Goal: Task Accomplishment & Management: Manage account settings

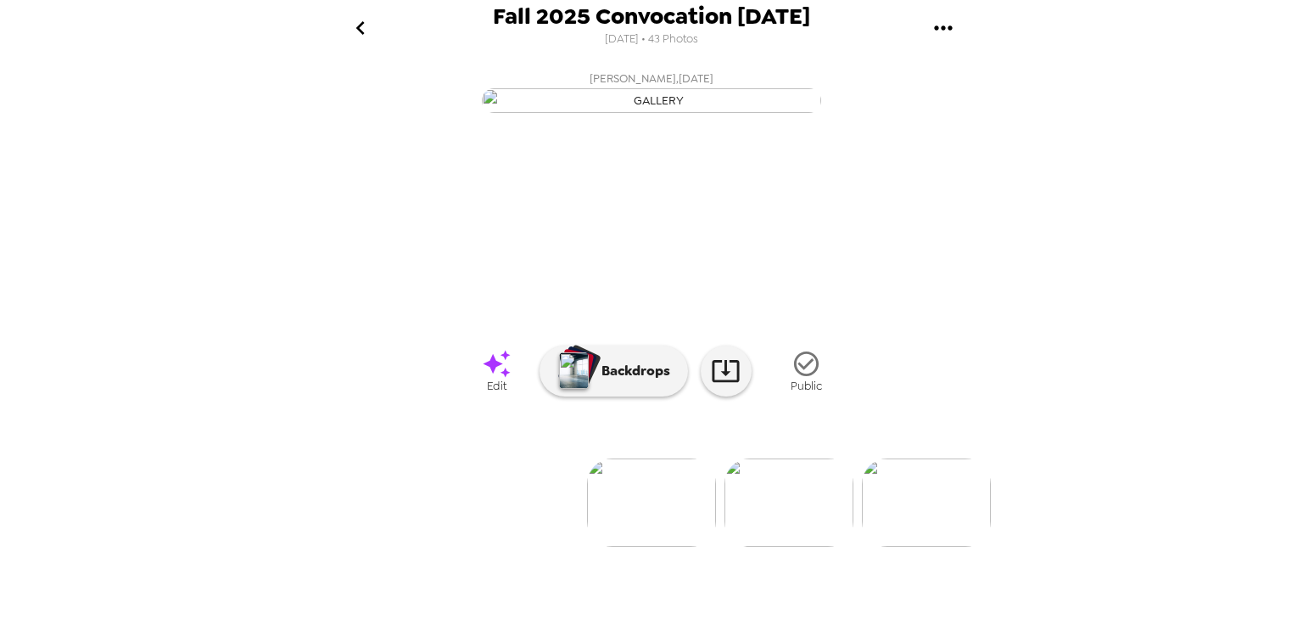
scroll to position [126, 0]
click at [902, 547] on img at bounding box center [926, 502] width 129 height 88
click at [355, 17] on icon "go back" at bounding box center [360, 27] width 27 height 27
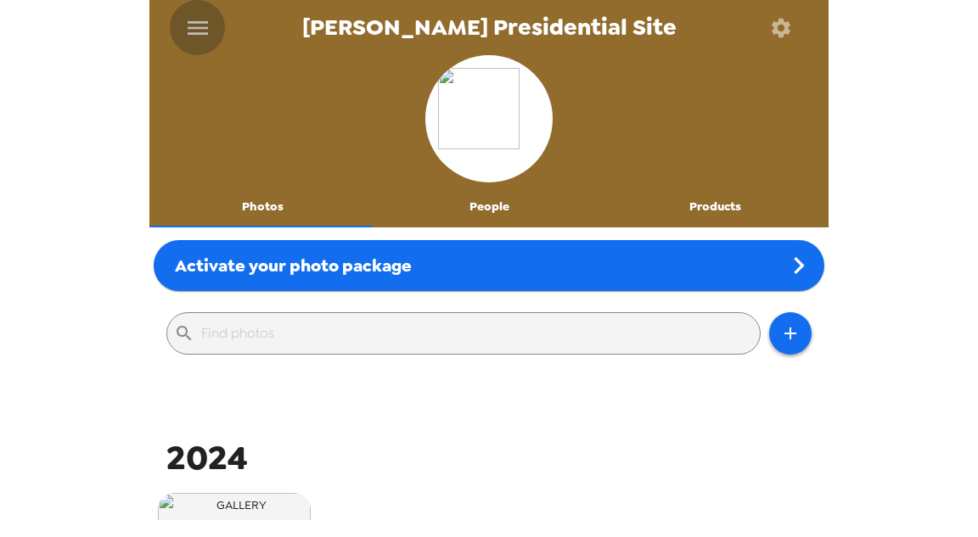
click at [197, 25] on icon "menu" at bounding box center [197, 27] width 27 height 27
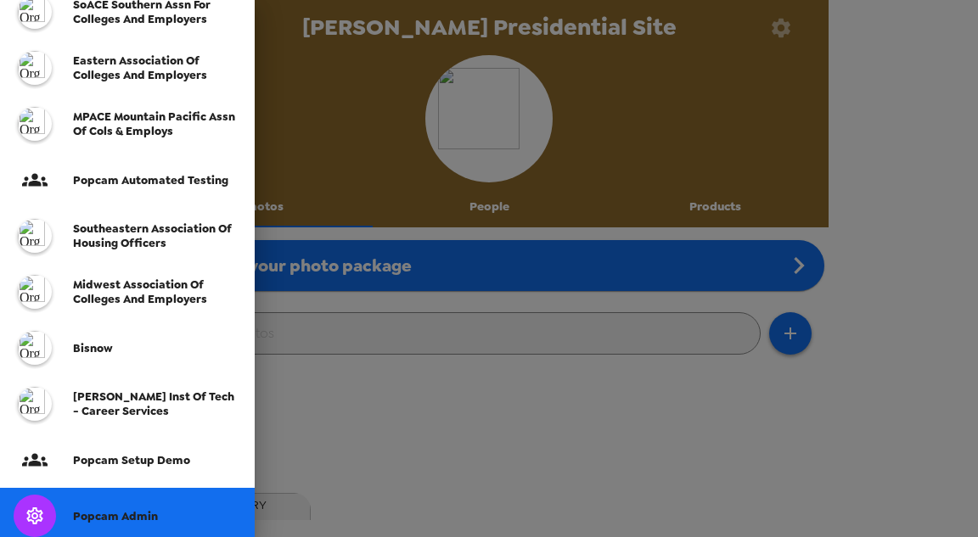
scroll to position [407, 0]
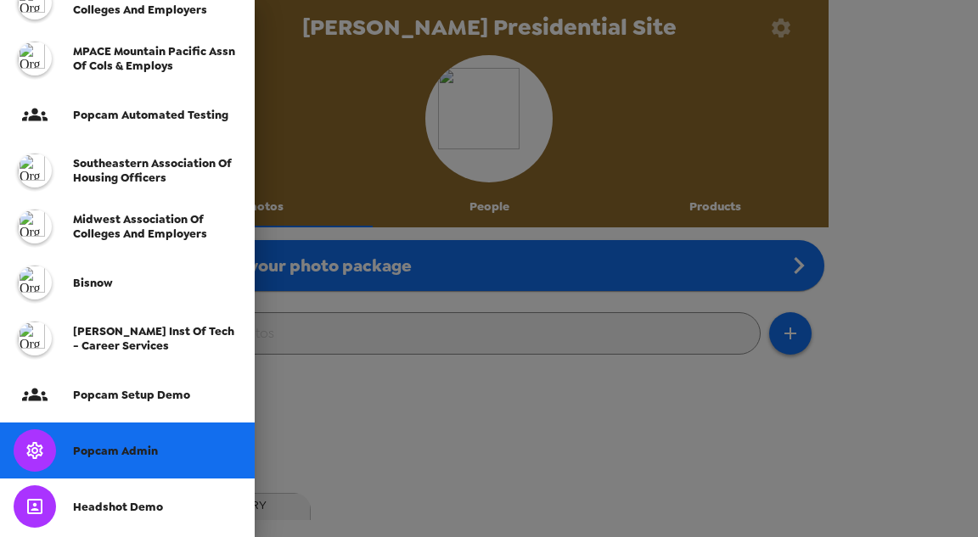
click at [124, 445] on span "Popcam Admin" at bounding box center [115, 451] width 85 height 14
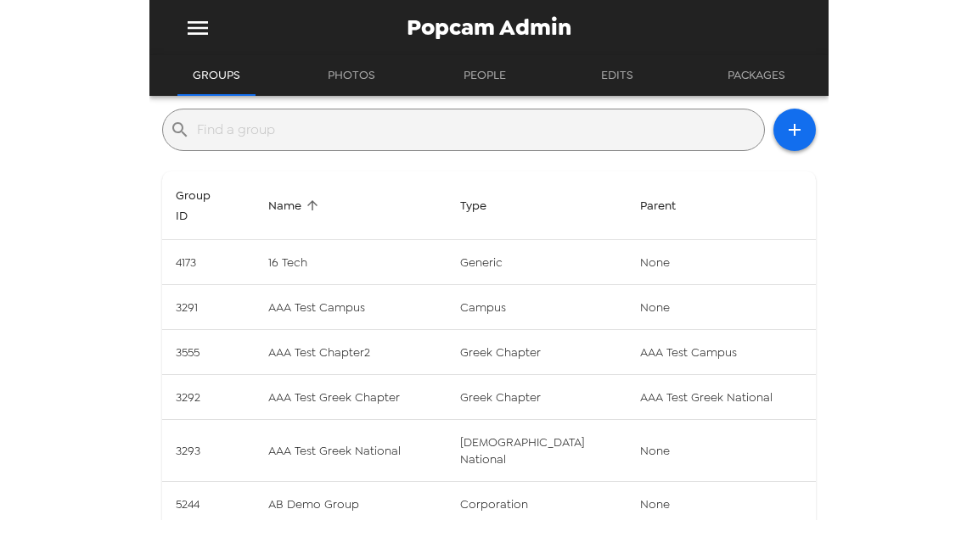
click at [368, 134] on input "text" at bounding box center [477, 129] width 560 height 27
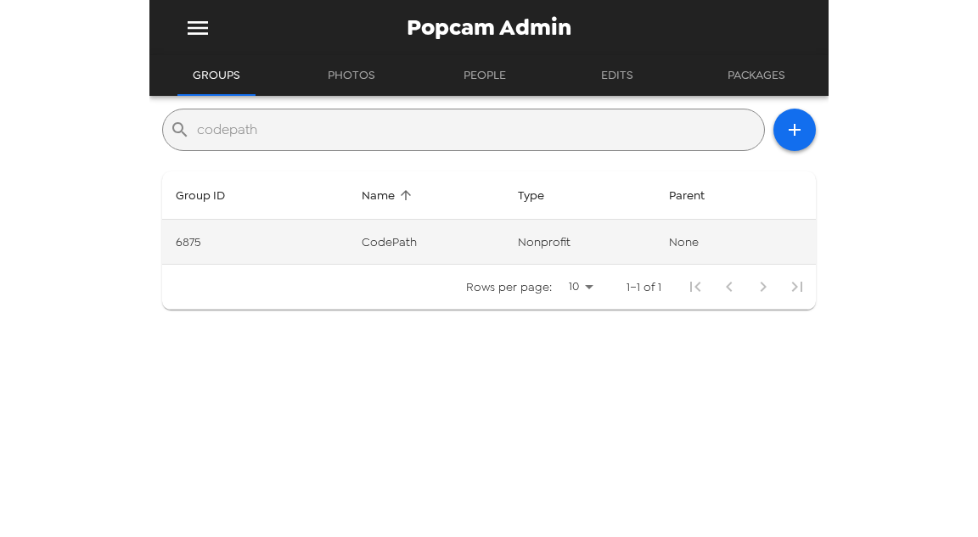
type input "codepath"
click at [427, 244] on td "CodePath" at bounding box center [426, 242] width 156 height 45
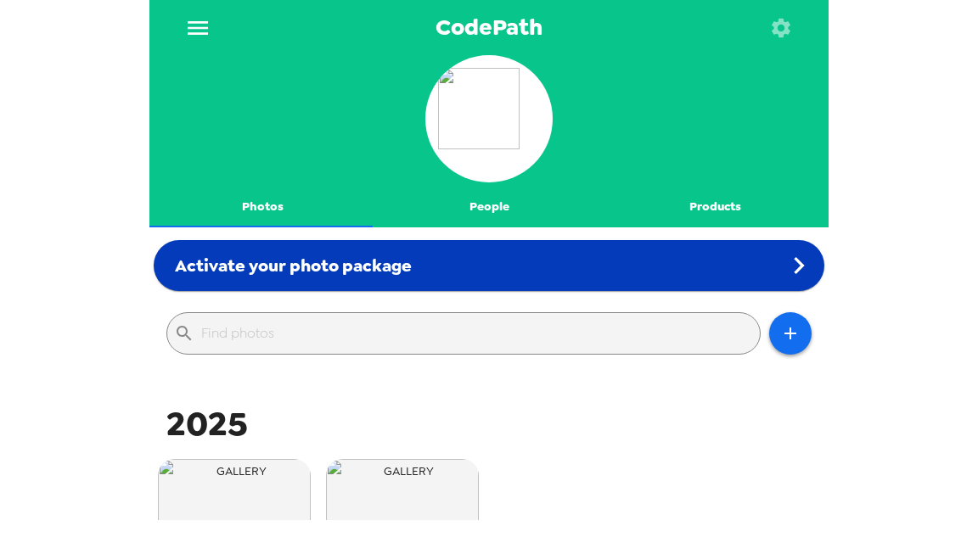
scroll to position [204, 0]
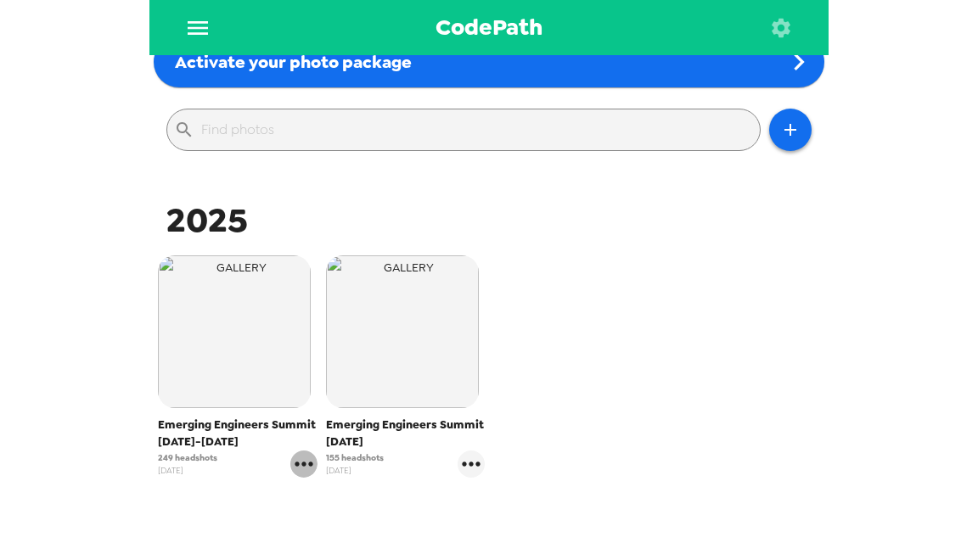
click at [304, 469] on icon "gallery menu" at bounding box center [303, 464] width 27 height 27
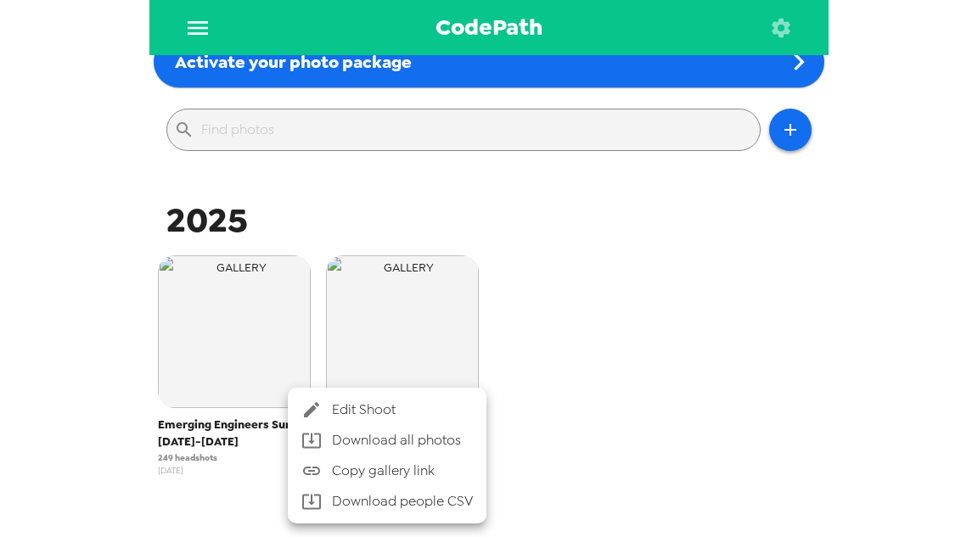
click at [355, 409] on span "Edit Shoot" at bounding box center [402, 410] width 141 height 20
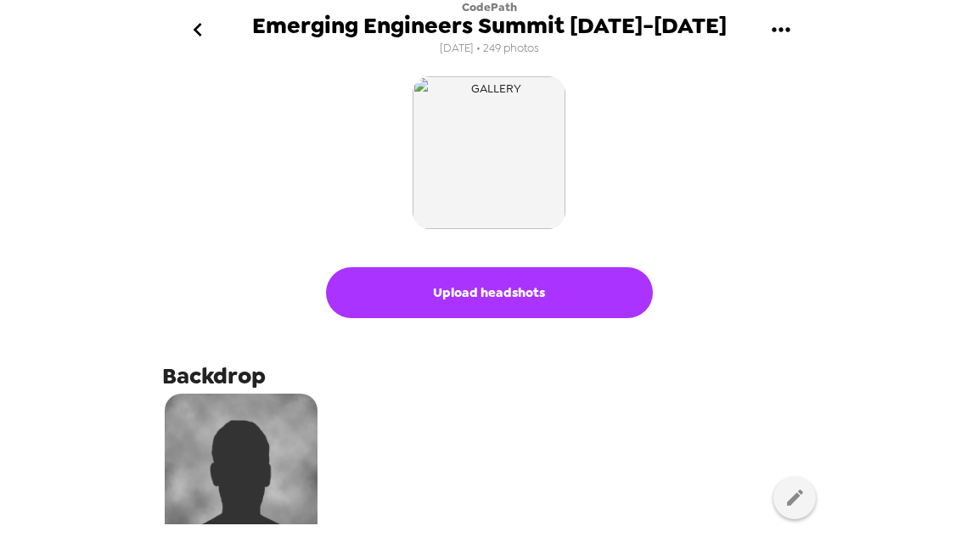
click at [192, 36] on icon "go back" at bounding box center [197, 29] width 27 height 27
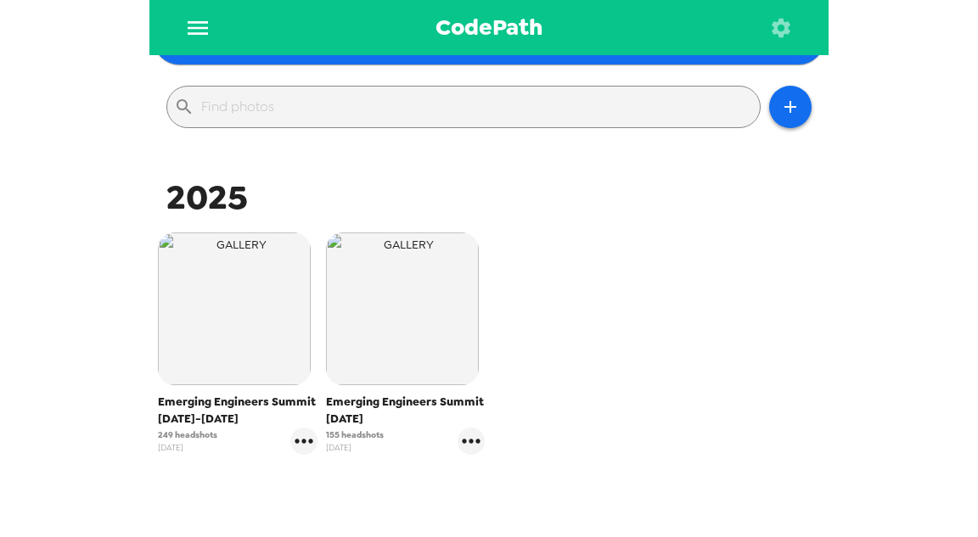
scroll to position [331, 0]
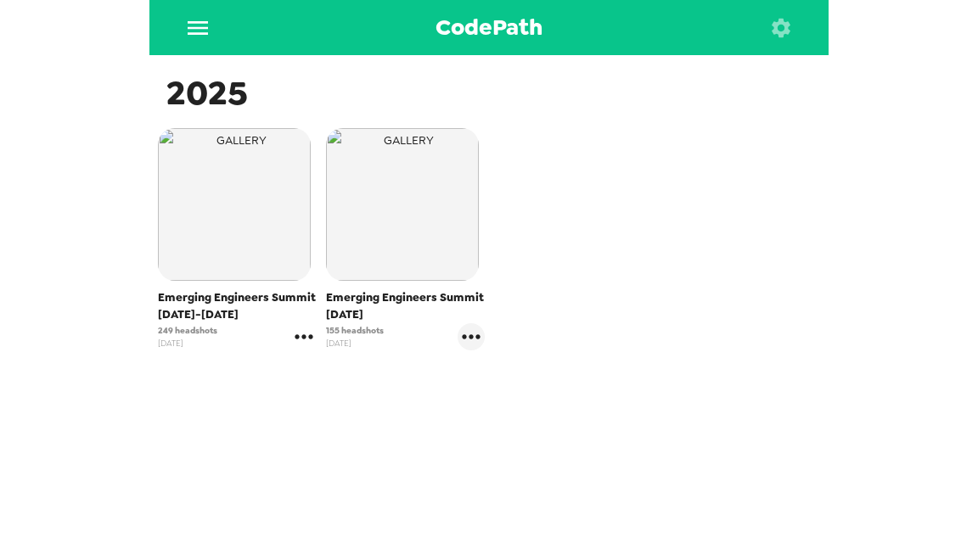
click at [301, 338] on icon "gallery menu" at bounding box center [303, 336] width 18 height 4
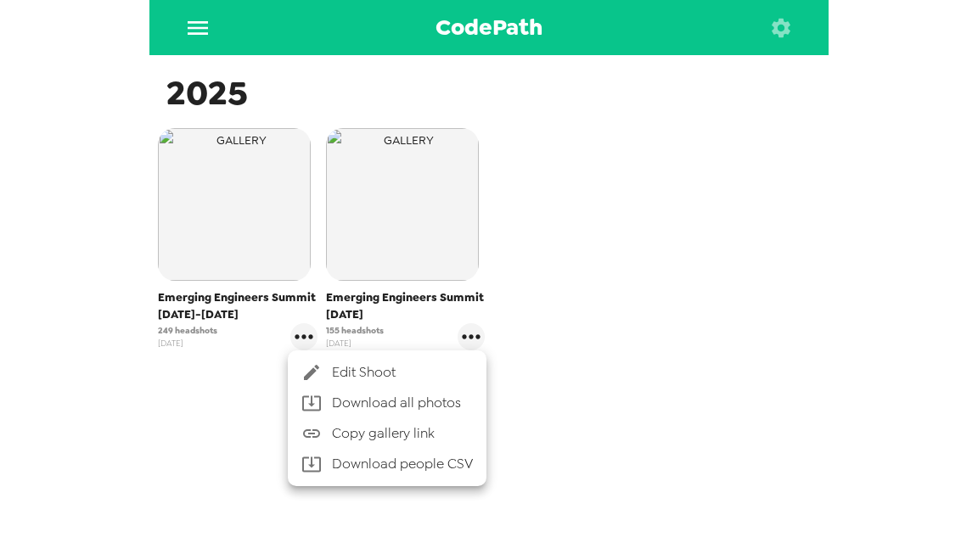
click at [370, 365] on span "Edit Shoot" at bounding box center [402, 372] width 141 height 20
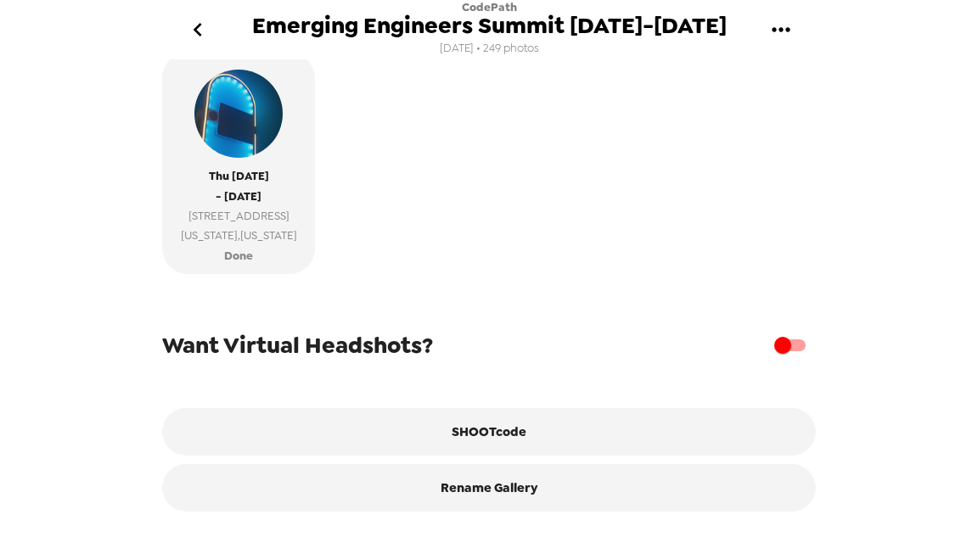
scroll to position [646, 0]
click at [782, 350] on input "checkbox" at bounding box center [782, 345] width 97 height 32
checkbox input "true"
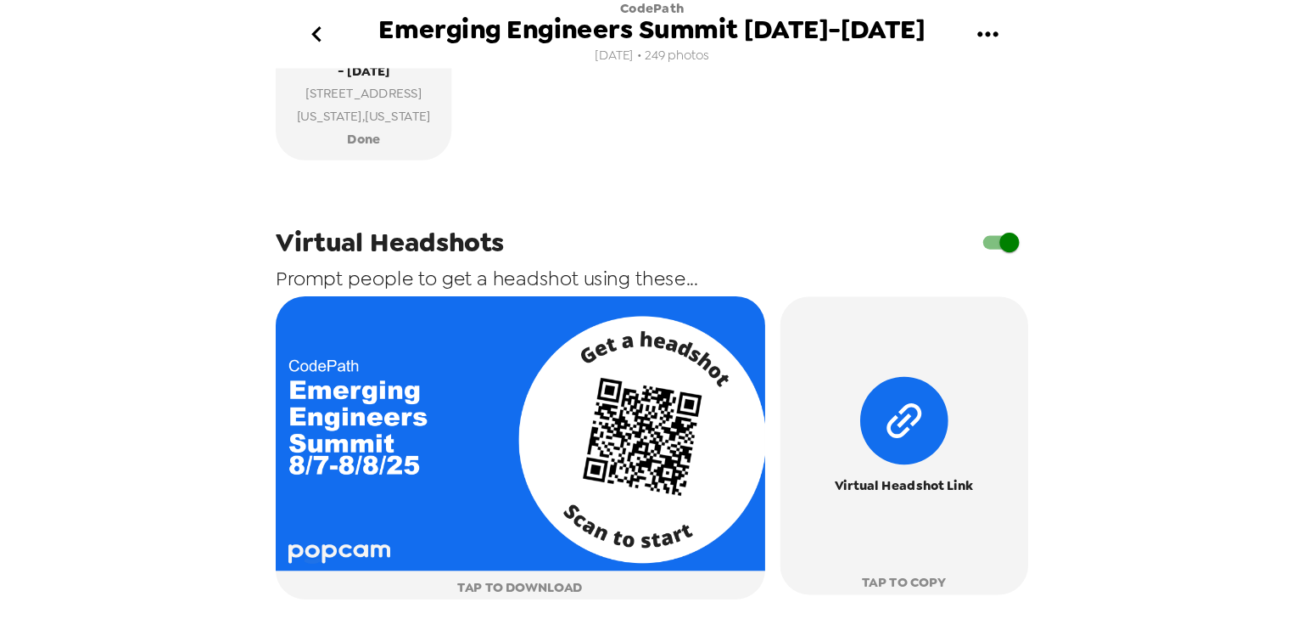
scroll to position [771, 0]
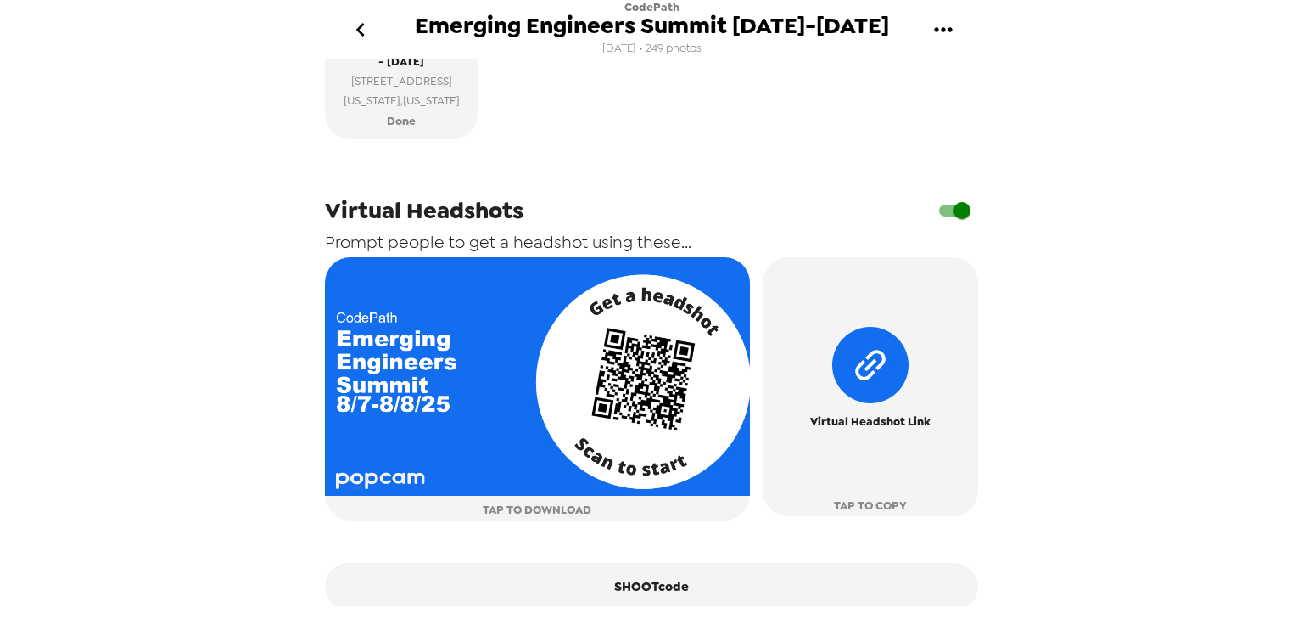
click at [370, 23] on button "go back" at bounding box center [360, 30] width 55 height 55
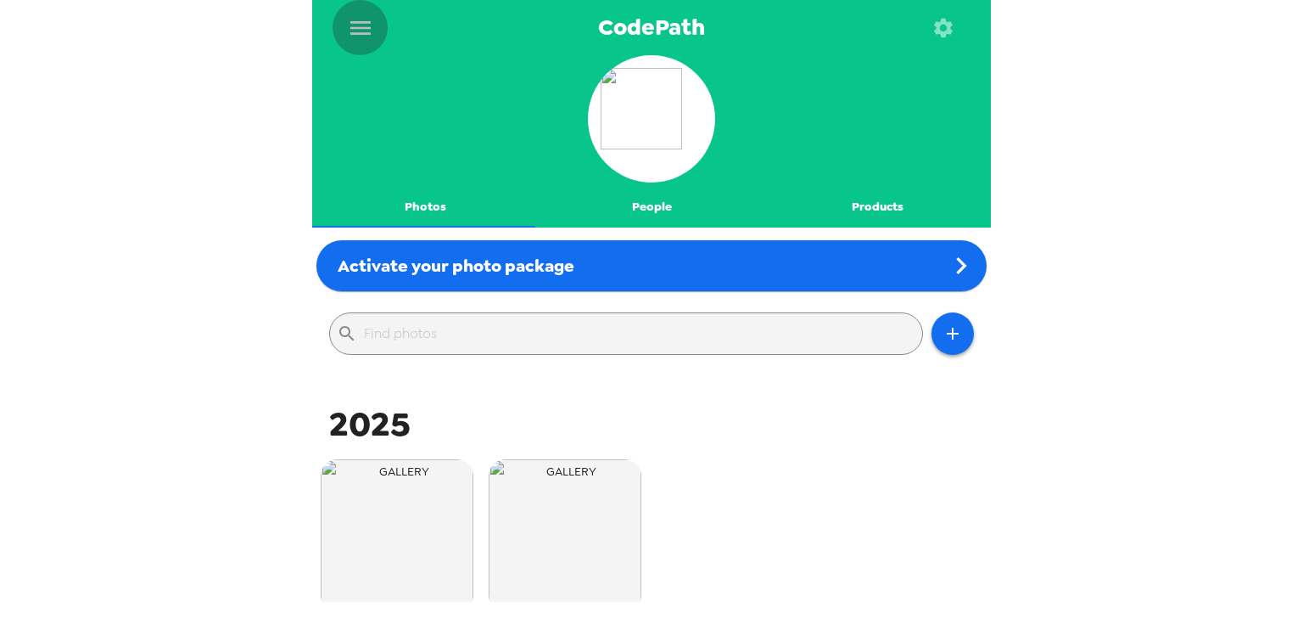
click at [349, 25] on icon "menu" at bounding box center [360, 27] width 27 height 27
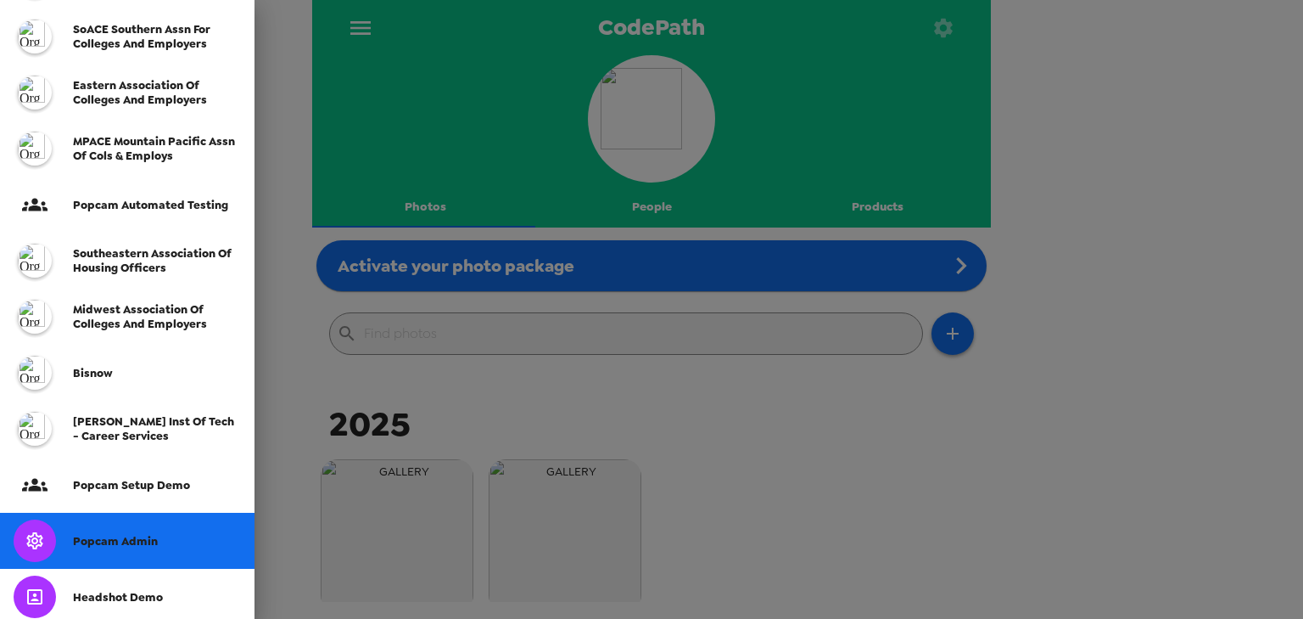
scroll to position [407, 0]
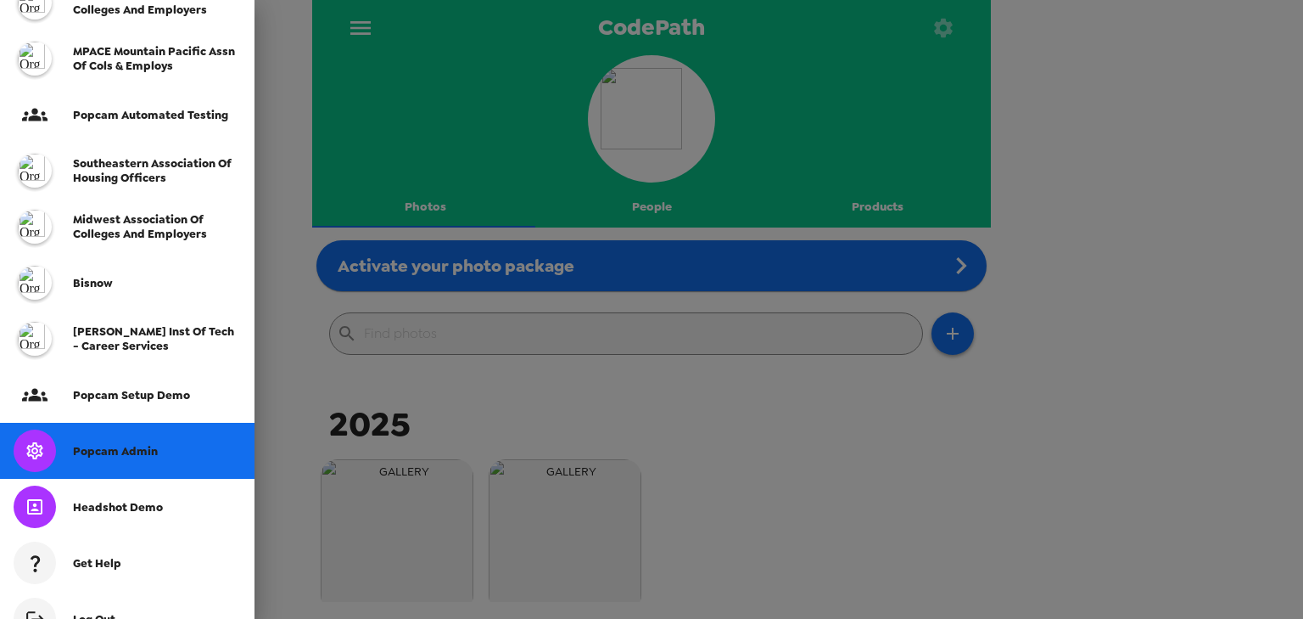
click at [154, 451] on span "Popcam Admin" at bounding box center [115, 451] width 85 height 14
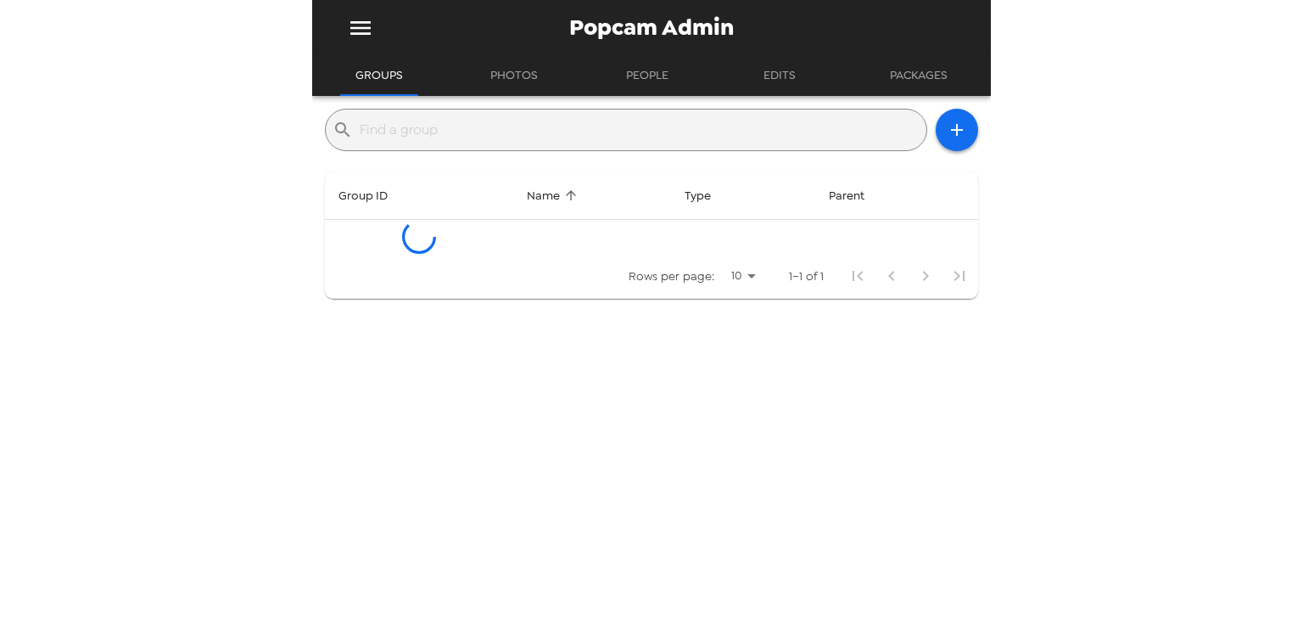
click at [490, 129] on input "text" at bounding box center [640, 129] width 560 height 27
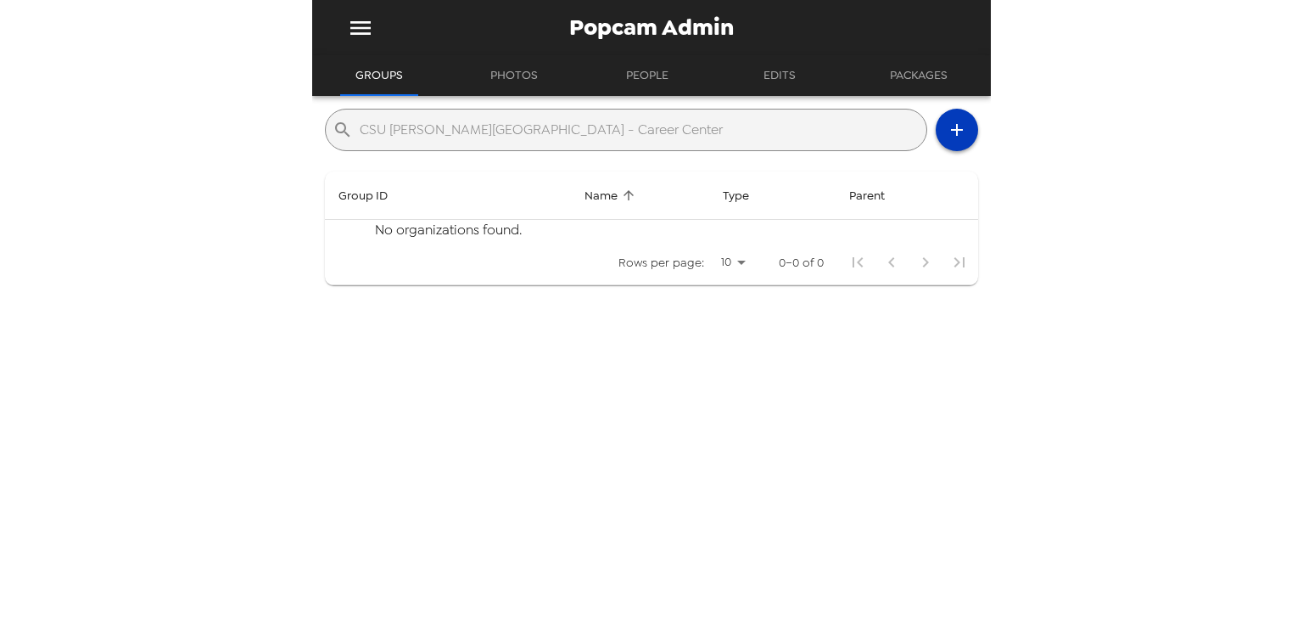
type input "CSU Dominguez Hills - Career Center"
click at [951, 121] on icon "button" at bounding box center [957, 130] width 20 height 20
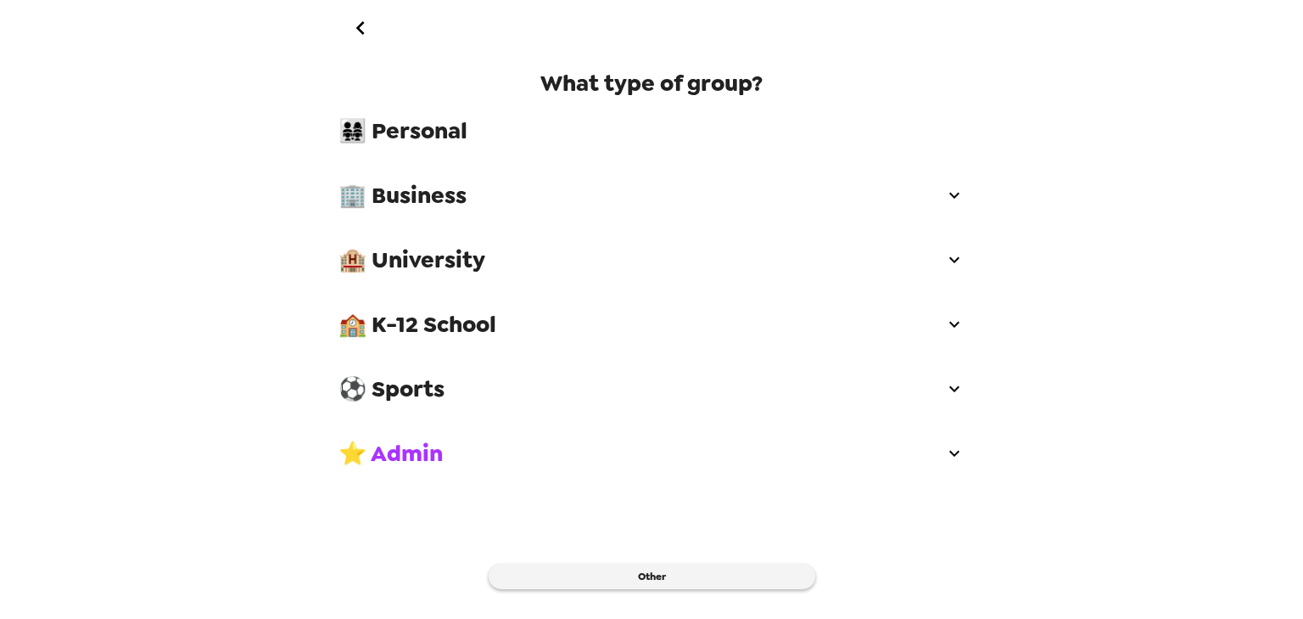
click at [460, 255] on span "🏨 University" at bounding box center [642, 259] width 606 height 31
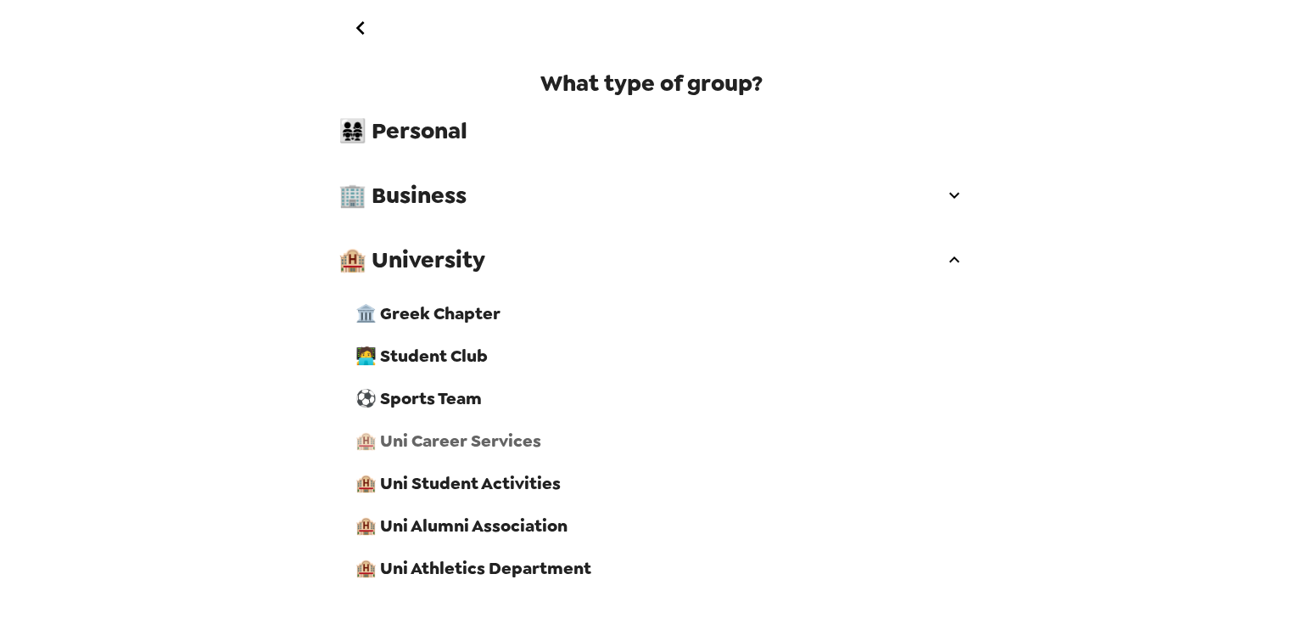
click at [511, 449] on span "🏨 Uni Career Services" at bounding box center [660, 440] width 609 height 22
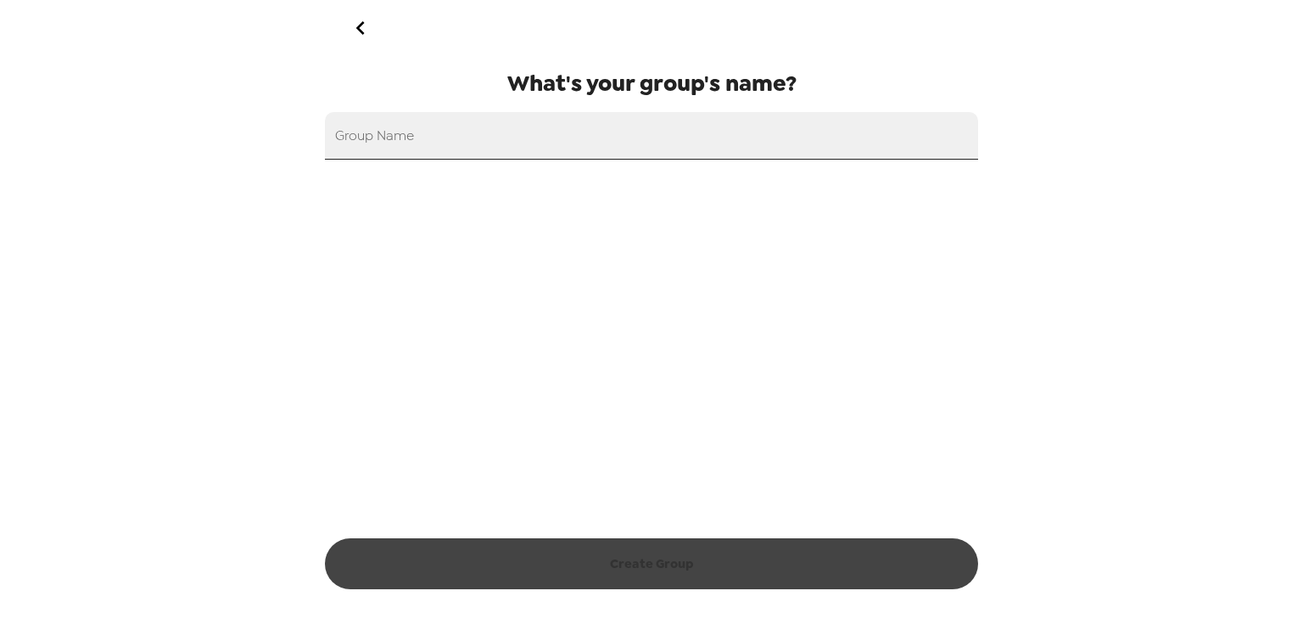
click at [563, 153] on input "Group Name" at bounding box center [651, 136] width 653 height 48
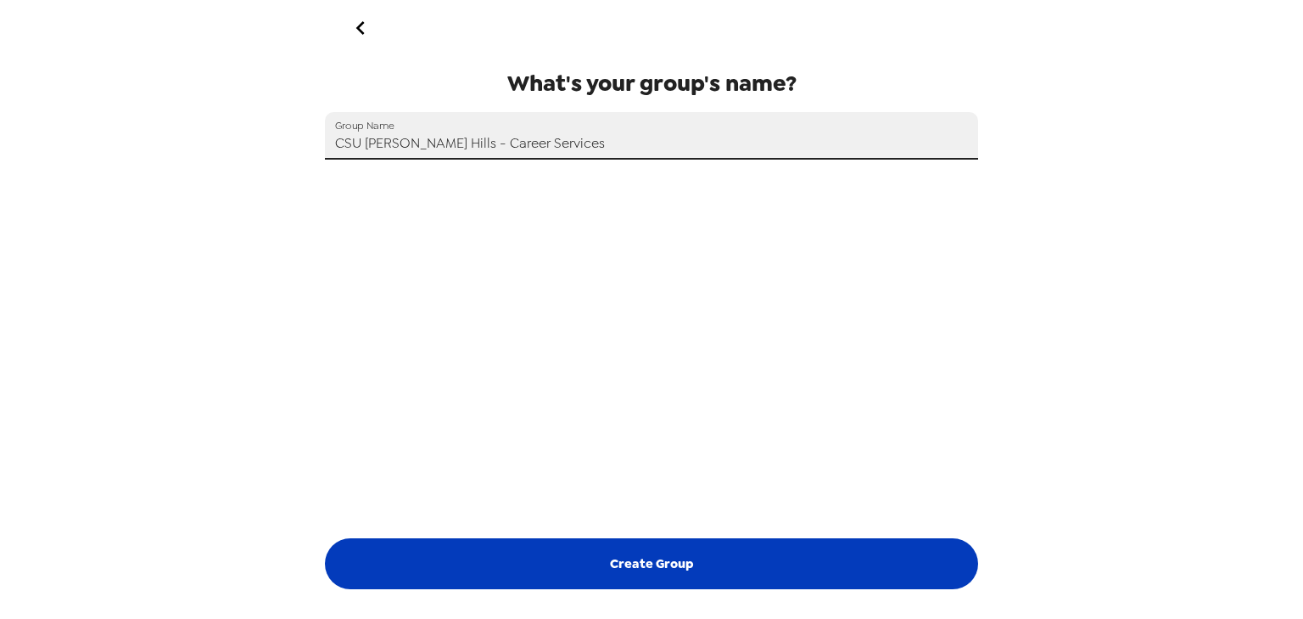
type input "CSU Dominguez Hills - Career Services"
click at [614, 536] on button "Create Group" at bounding box center [651, 563] width 653 height 51
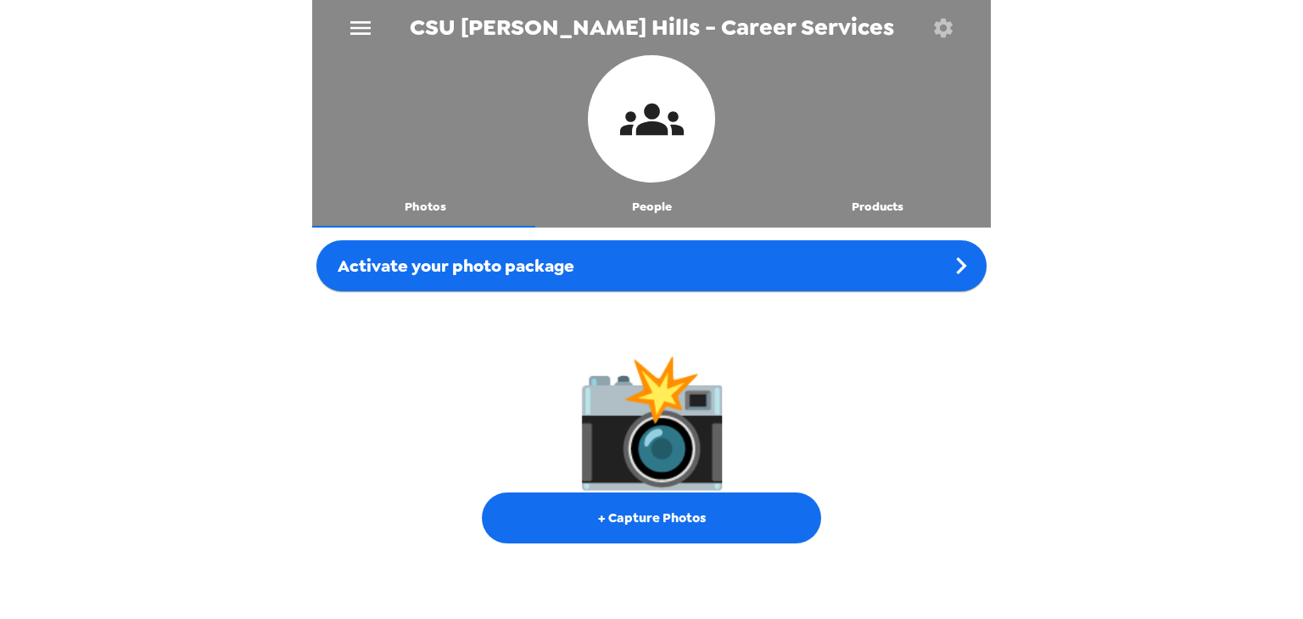
click at [934, 42] on button "button" at bounding box center [943, 27] width 55 height 55
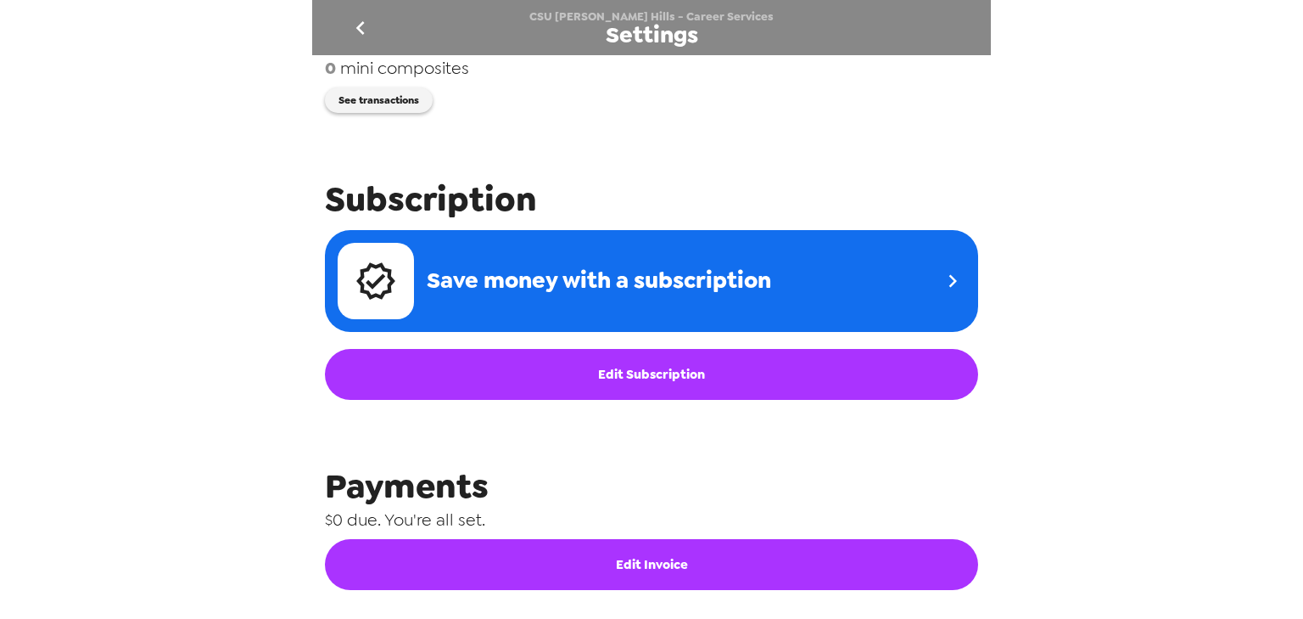
scroll to position [821, 0]
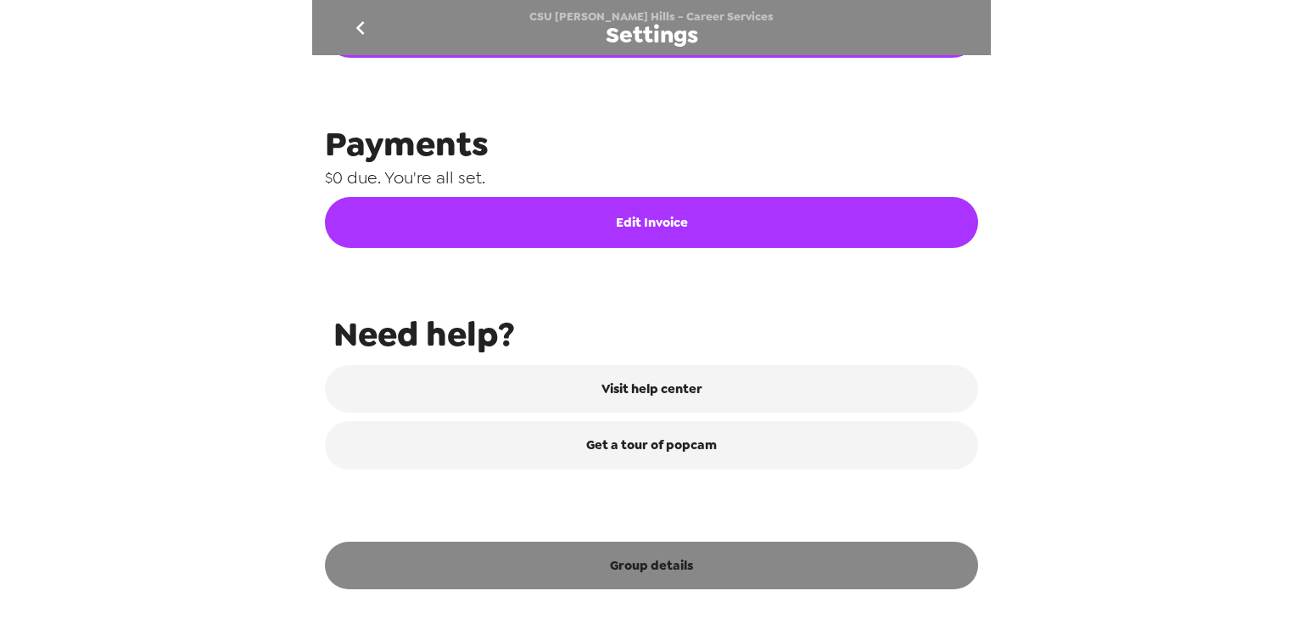
click at [625, 536] on button "Group details" at bounding box center [651, 565] width 653 height 48
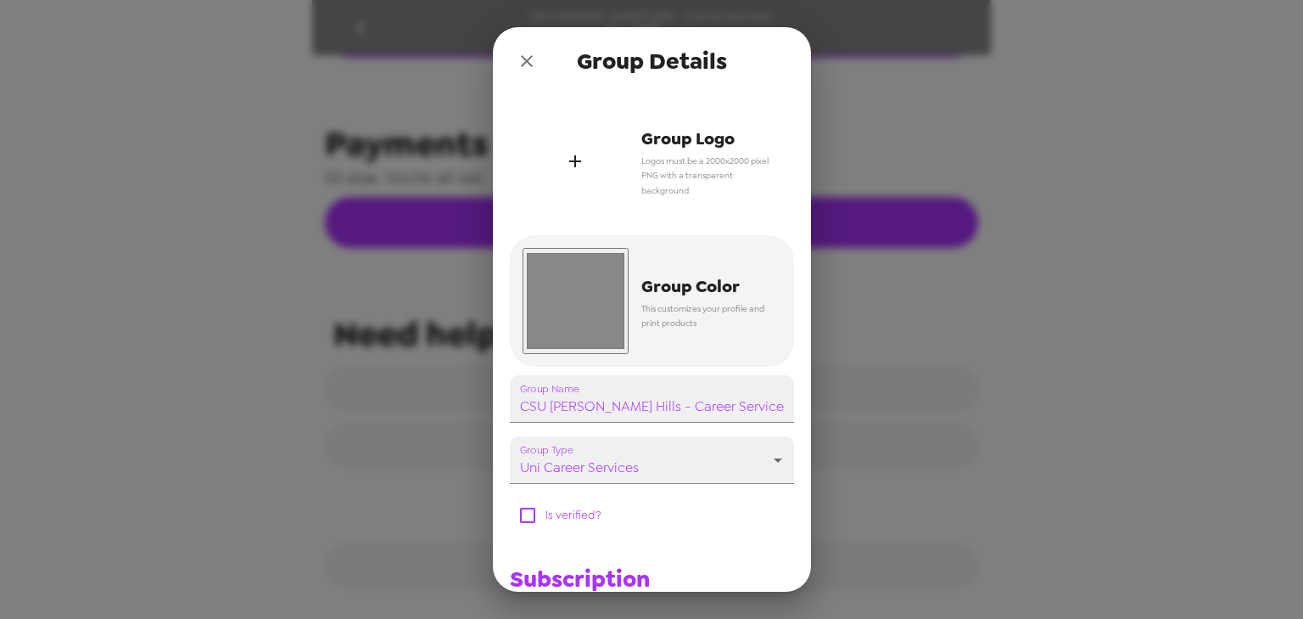
click at [586, 165] on div "button" at bounding box center [576, 161] width 106 height 106
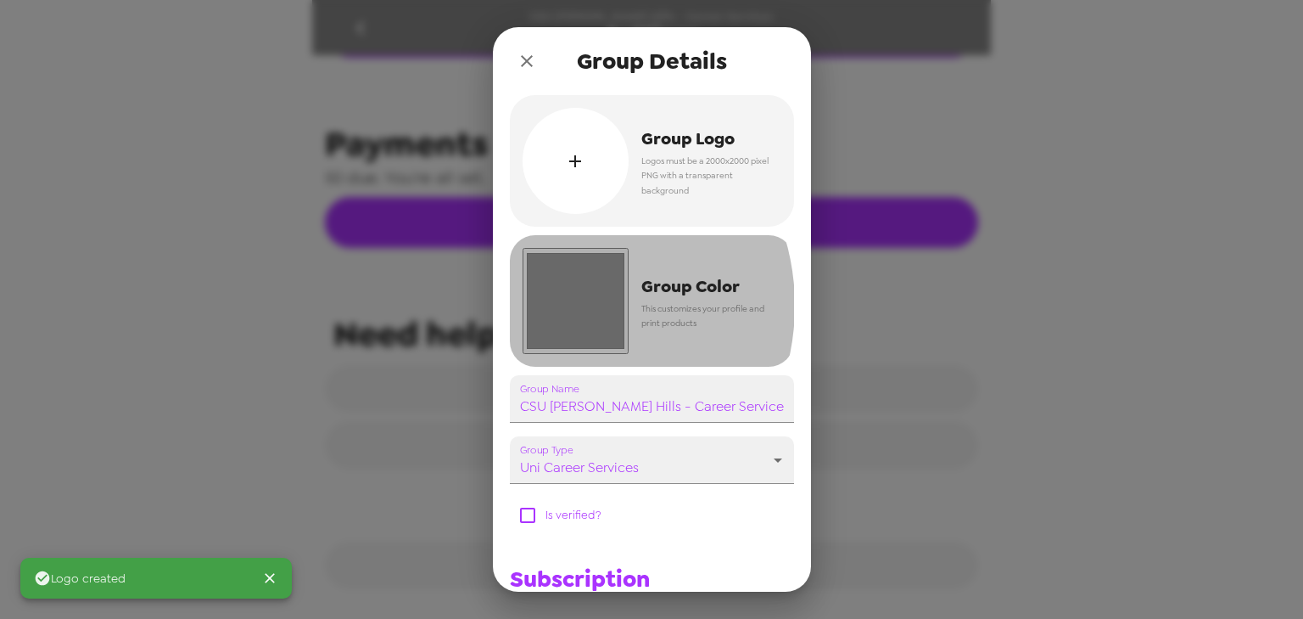
click at [558, 306] on input "#888888" at bounding box center [576, 301] width 106 height 106
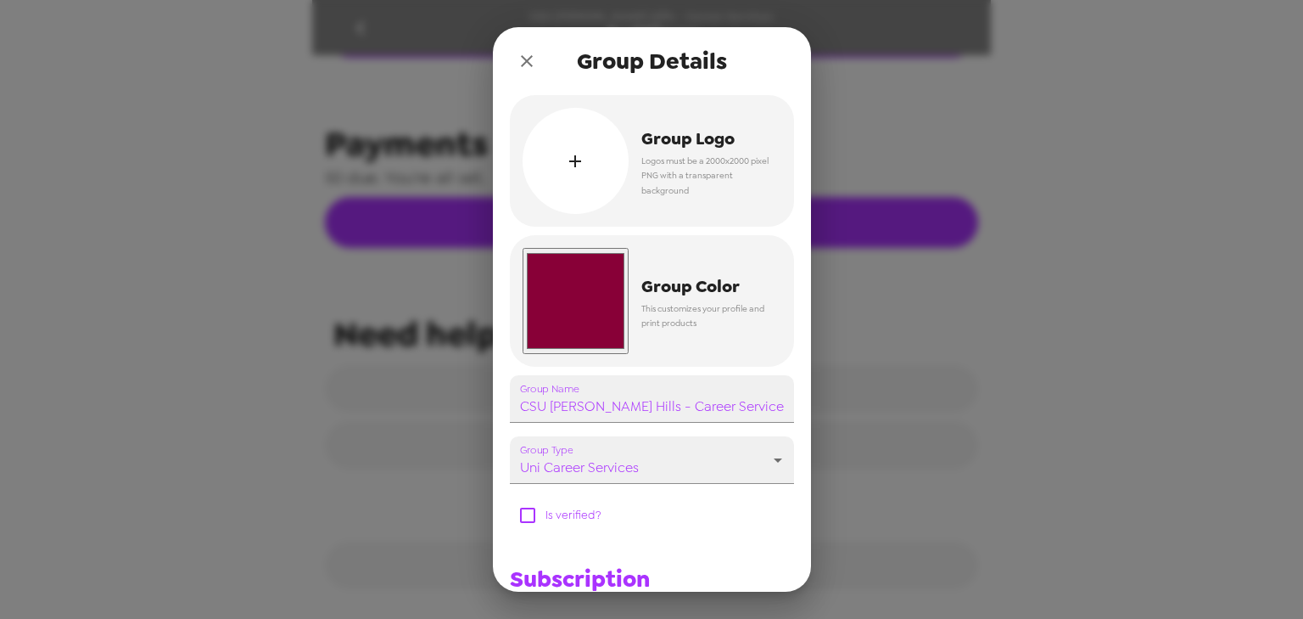
type input "#880037"
drag, startPoint x: 741, startPoint y: 519, endPoint x: 748, endPoint y: 529, distance: 12.2
click at [741, 520] on div "Is verified?" at bounding box center [645, 508] width 298 height 49
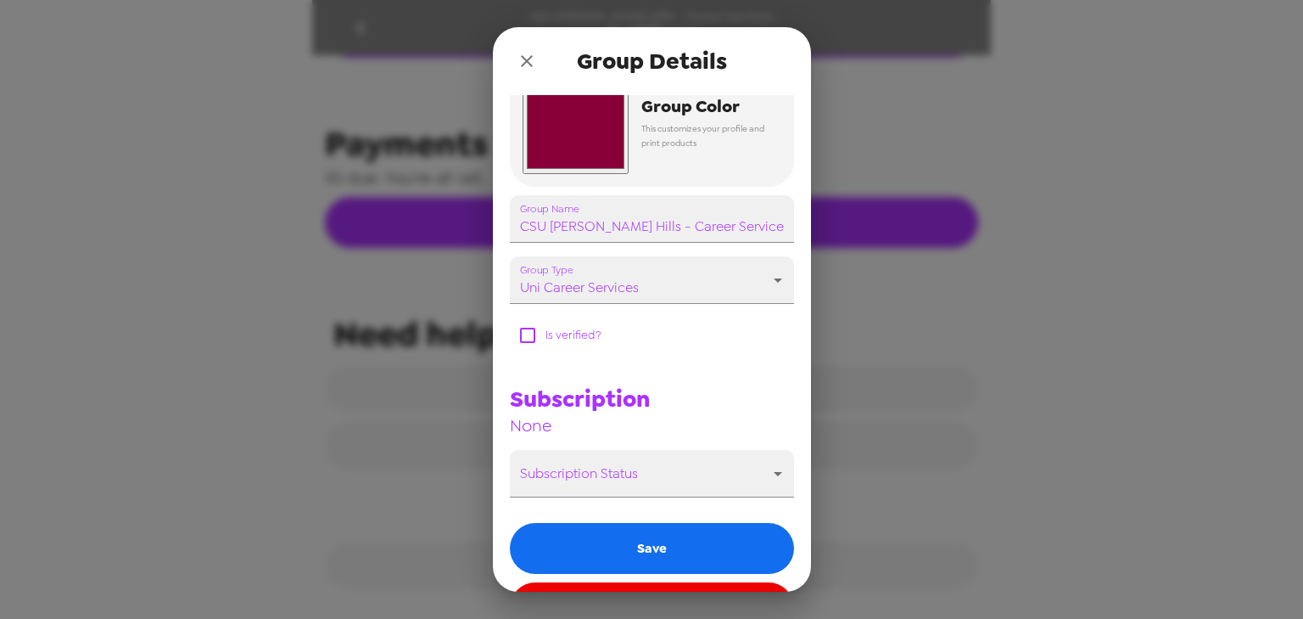
scroll to position [238, 0]
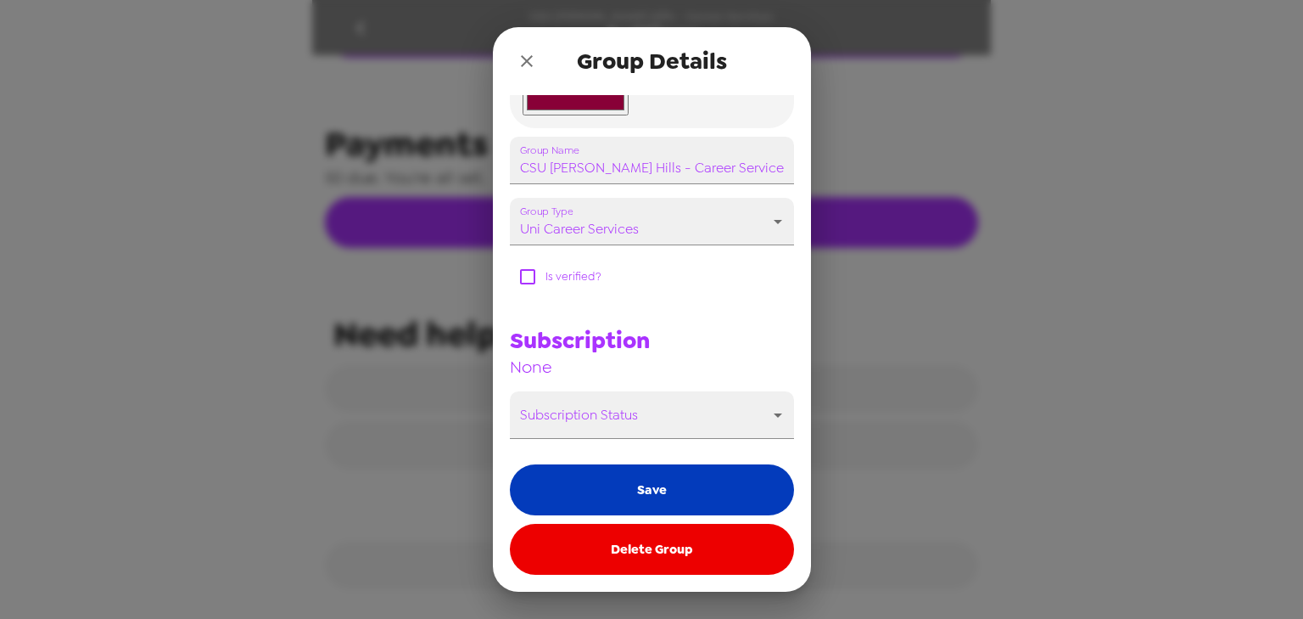
click at [692, 486] on button "Save" at bounding box center [652, 489] width 284 height 51
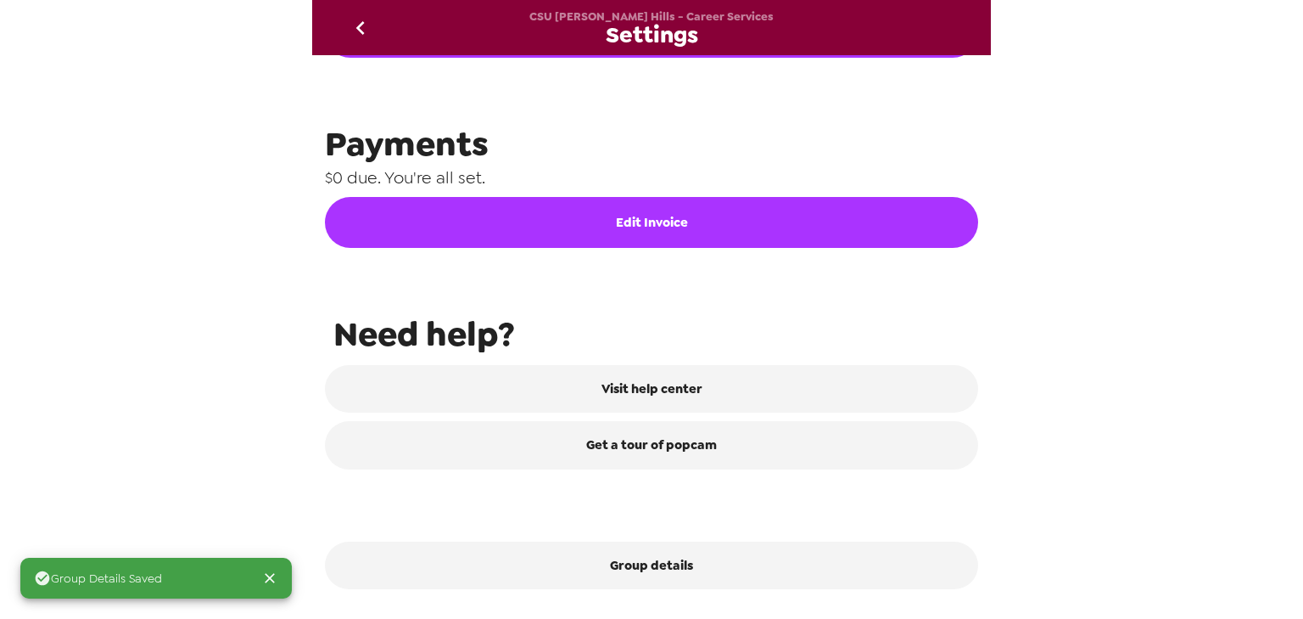
click at [363, 13] on button "go back" at bounding box center [360, 27] width 55 height 55
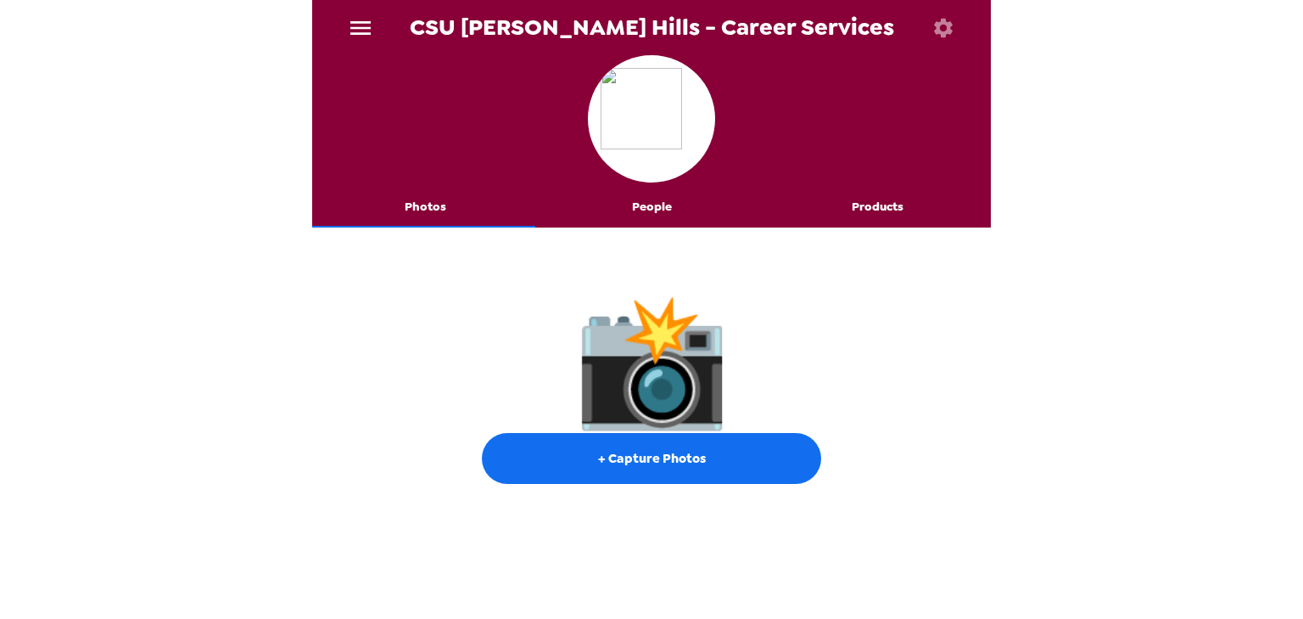
drag, startPoint x: 645, startPoint y: 204, endPoint x: 643, endPoint y: 233, distance: 28.9
click at [645, 204] on button "People" at bounding box center [652, 207] width 227 height 41
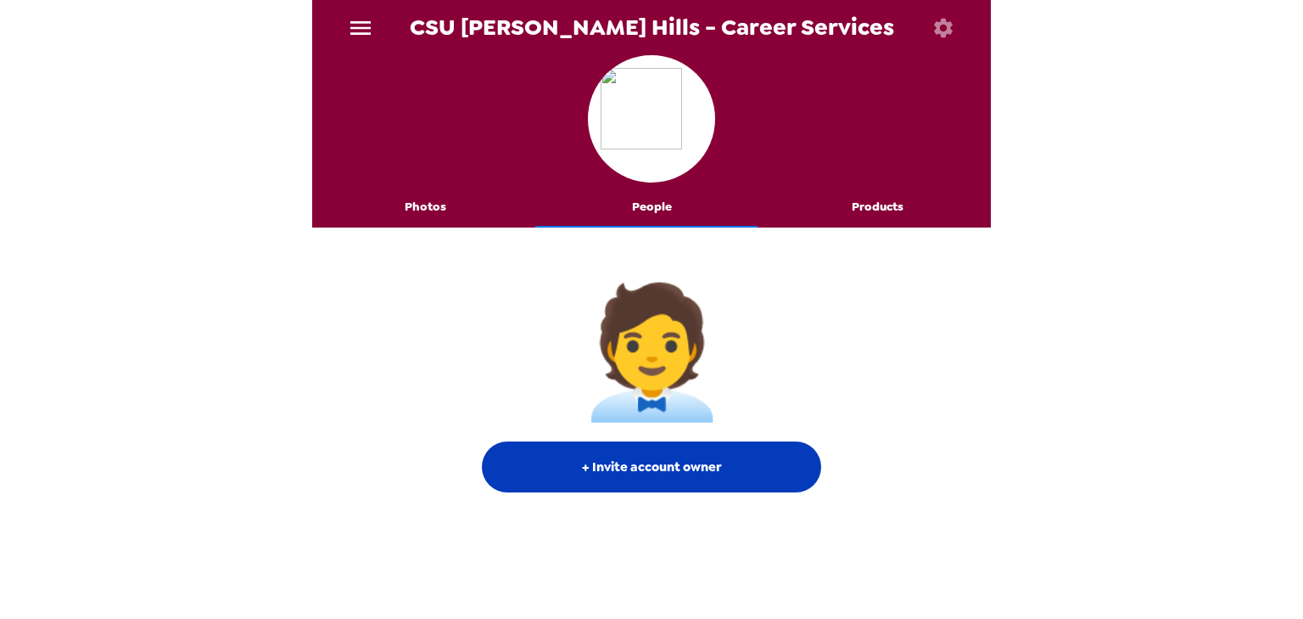
click at [701, 470] on button "+ Invite account owner" at bounding box center [651, 466] width 339 height 51
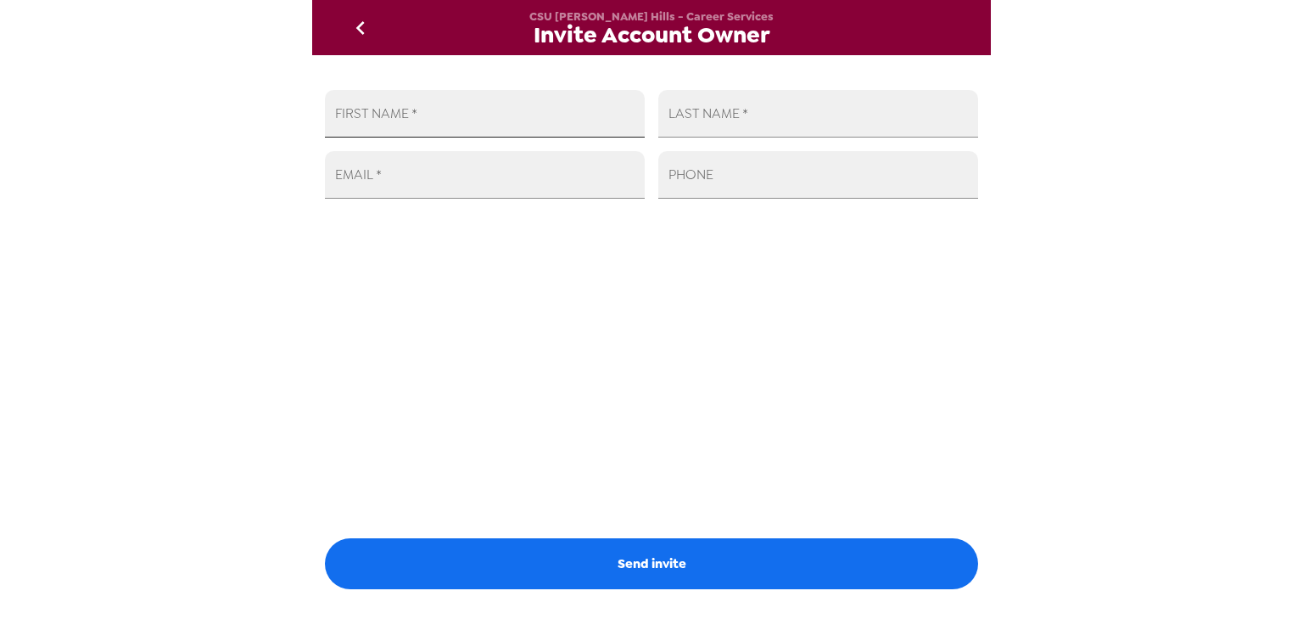
click at [506, 115] on input "FIRST NAME   *" at bounding box center [485, 114] width 320 height 48
type input "Diana"
type input "Osejo"
paste input "dosejo@csudh.edu"
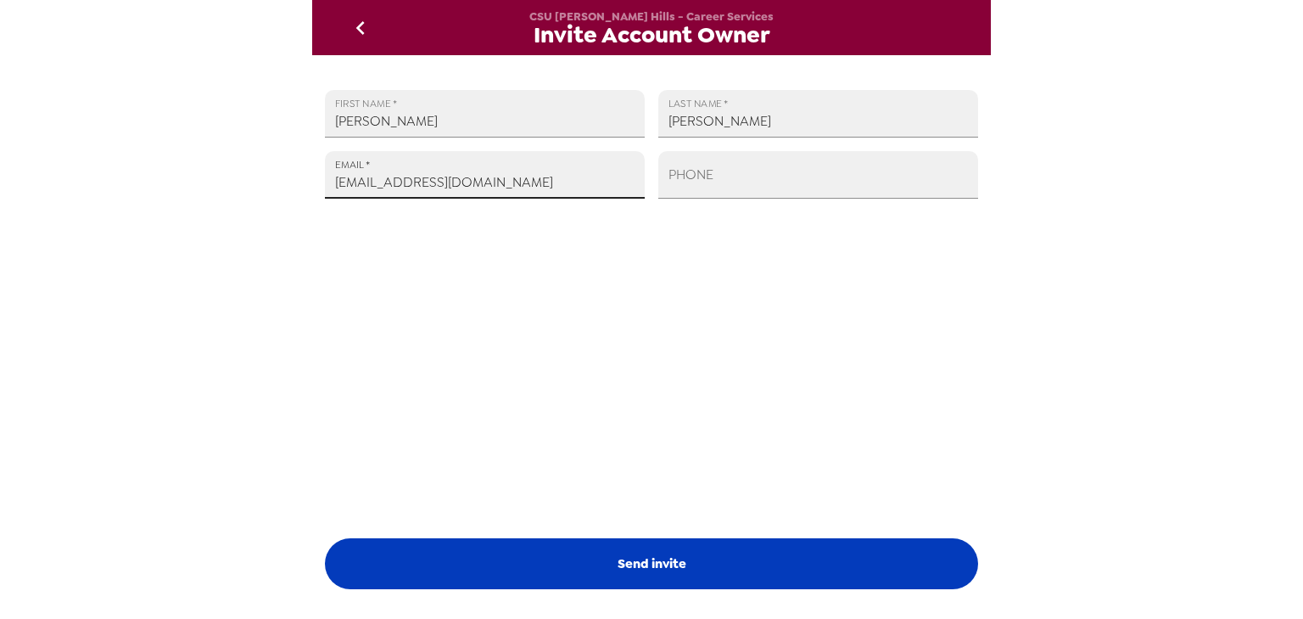
type input "dosejo@csudh.edu"
click at [642, 536] on button "Send invite" at bounding box center [651, 563] width 653 height 51
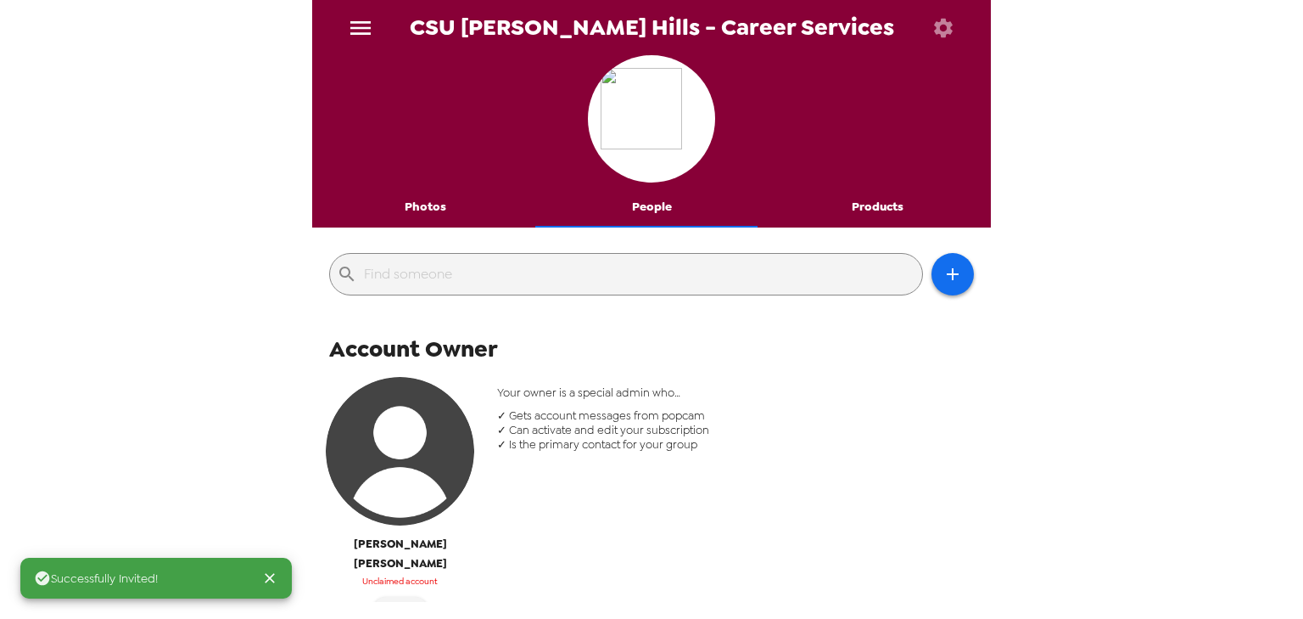
click at [431, 198] on button "Photos" at bounding box center [425, 207] width 227 height 41
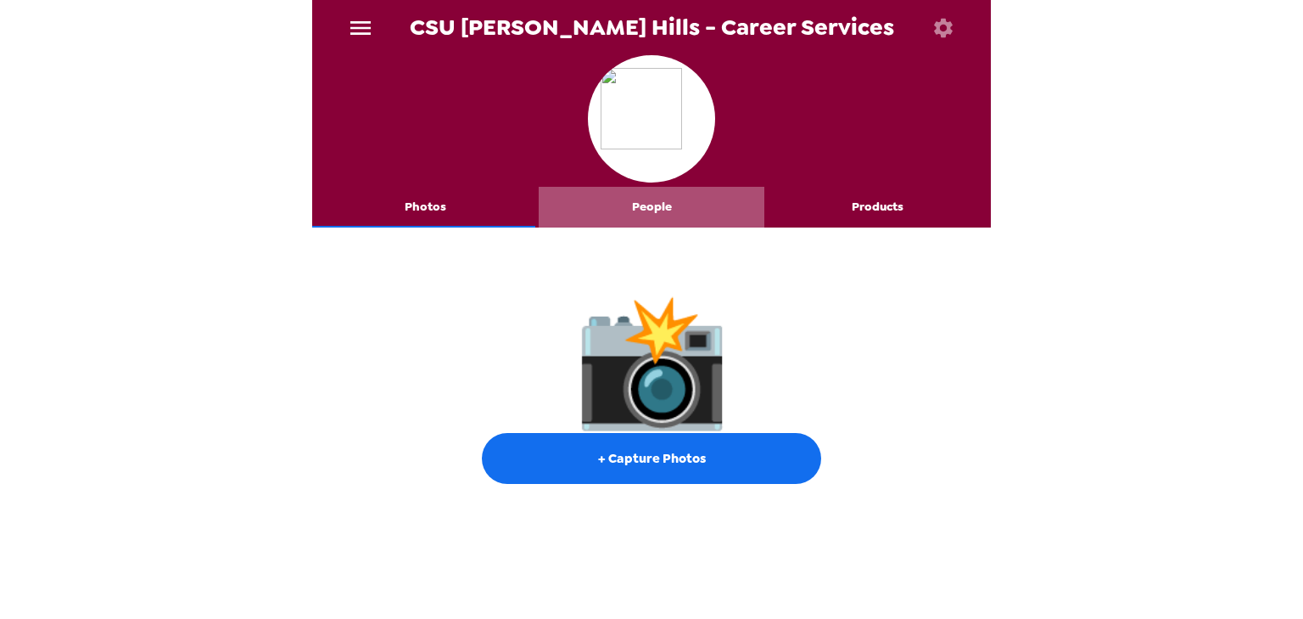
click at [659, 204] on button "People" at bounding box center [652, 207] width 227 height 41
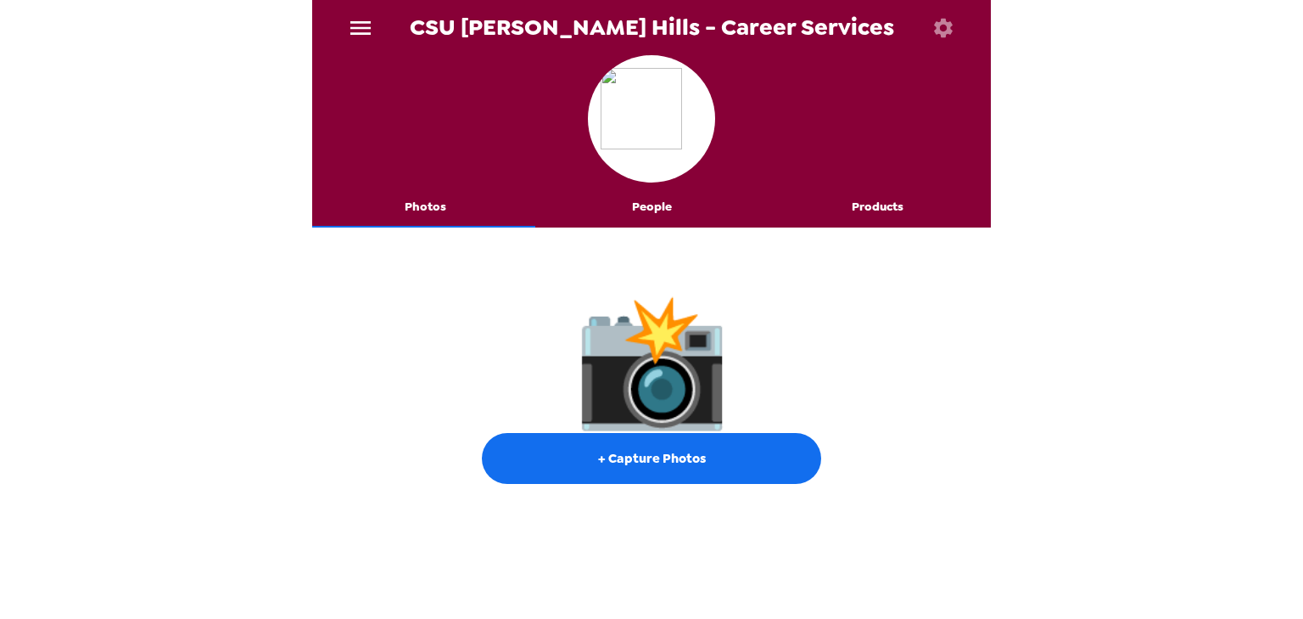
click at [651, 204] on button "People" at bounding box center [652, 207] width 227 height 41
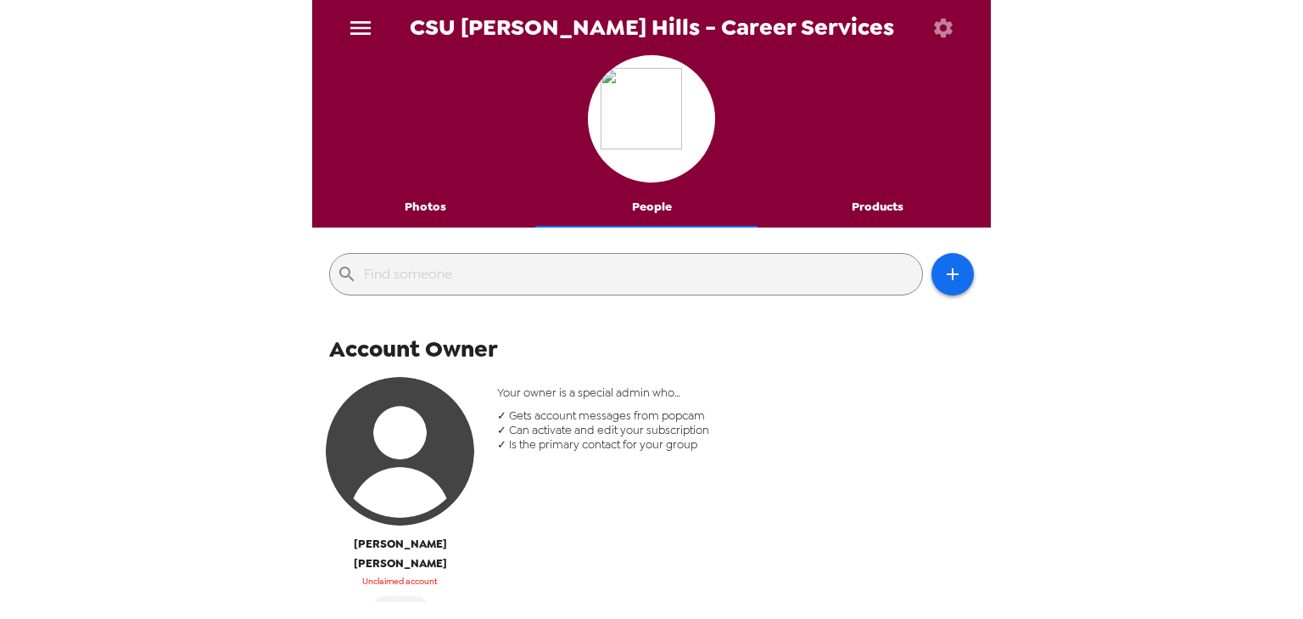
scroll to position [136, 0]
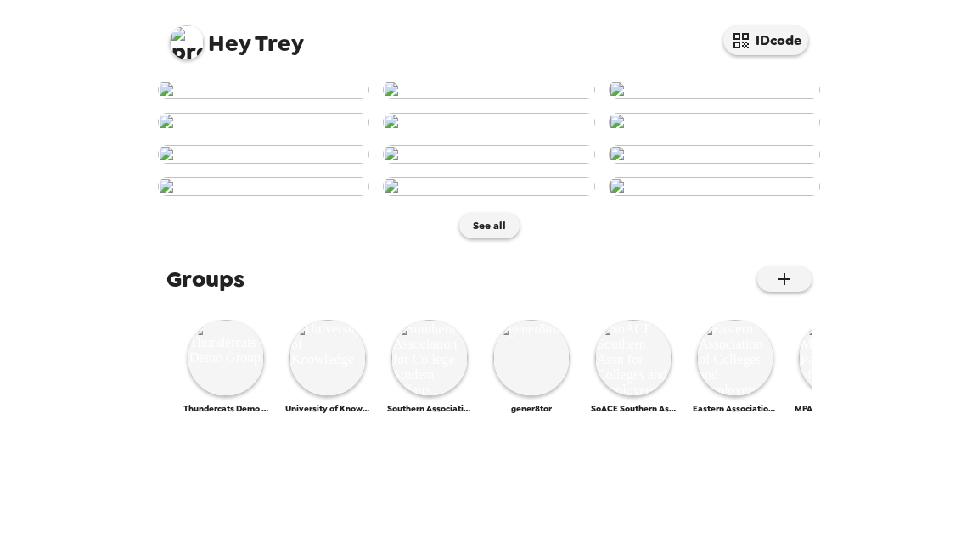
click at [183, 46] on img at bounding box center [187, 42] width 34 height 34
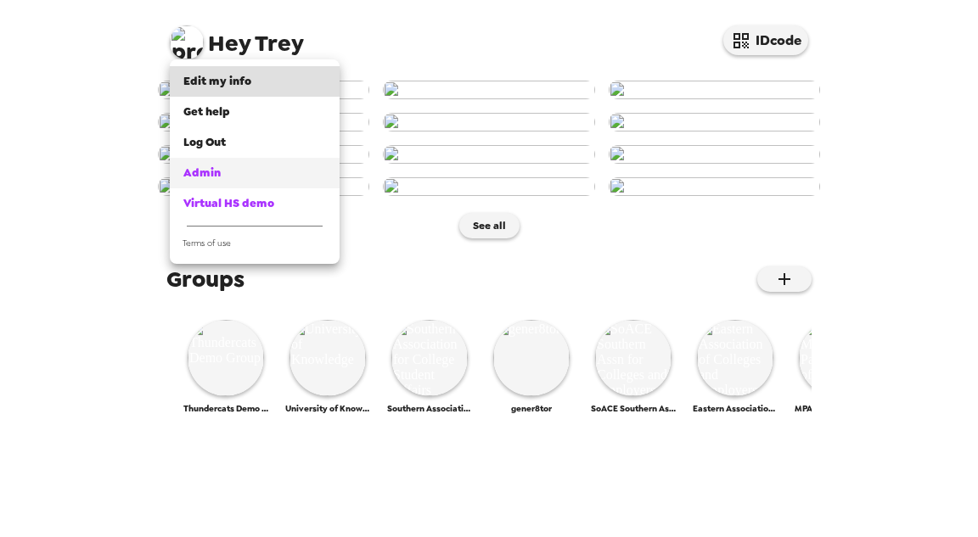
click at [242, 170] on div "Admin" at bounding box center [254, 173] width 143 height 17
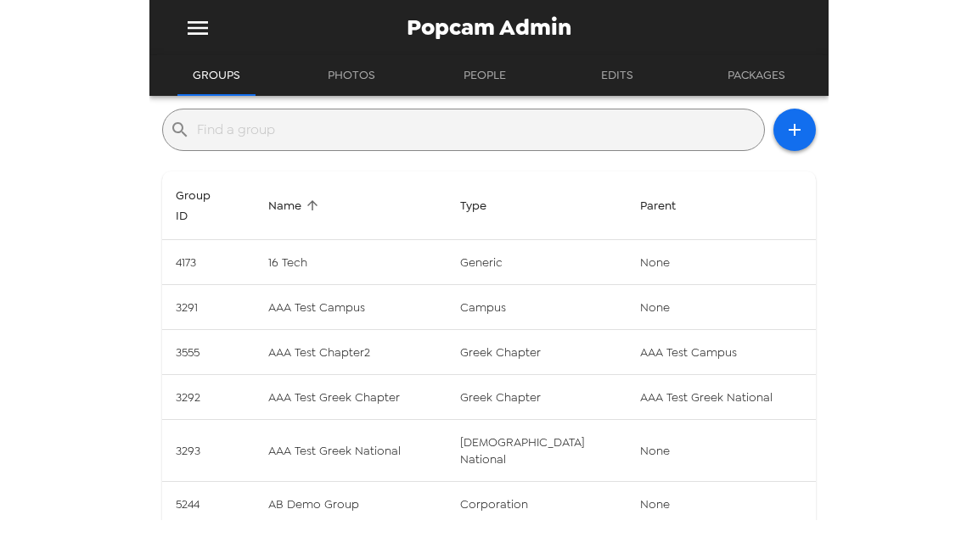
click at [390, 136] on input "text" at bounding box center [477, 129] width 560 height 27
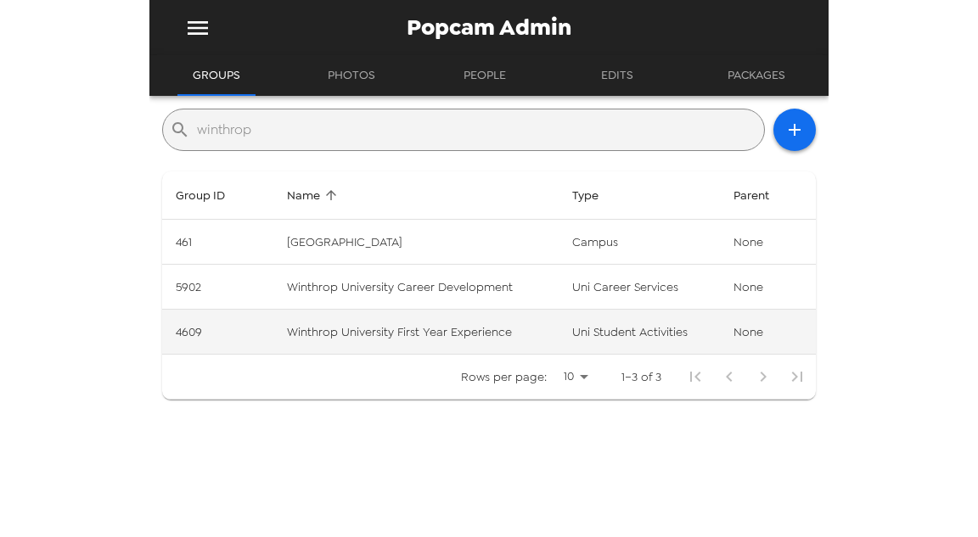
type input "winthrop"
click at [455, 339] on td "Winthrop University First Year Experience" at bounding box center [415, 332] width 285 height 45
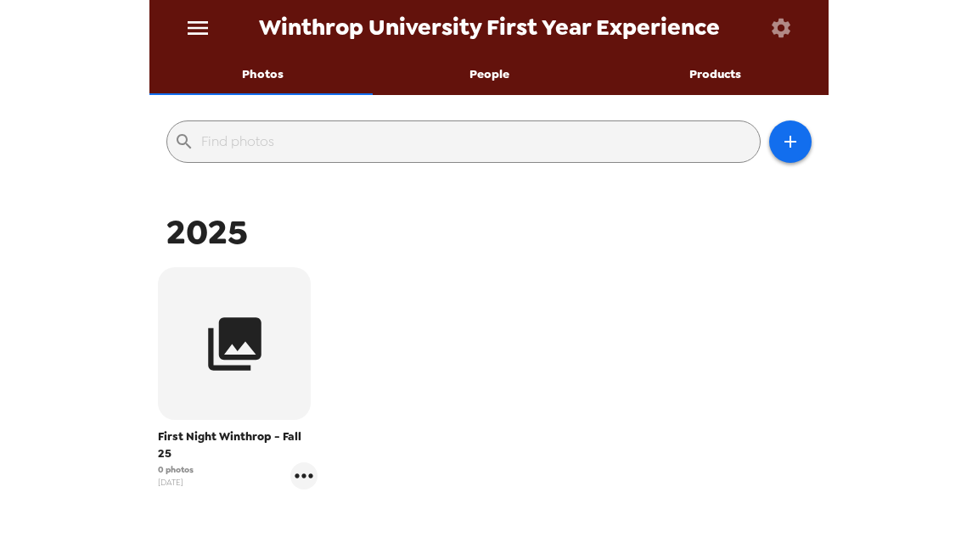
scroll to position [136, 0]
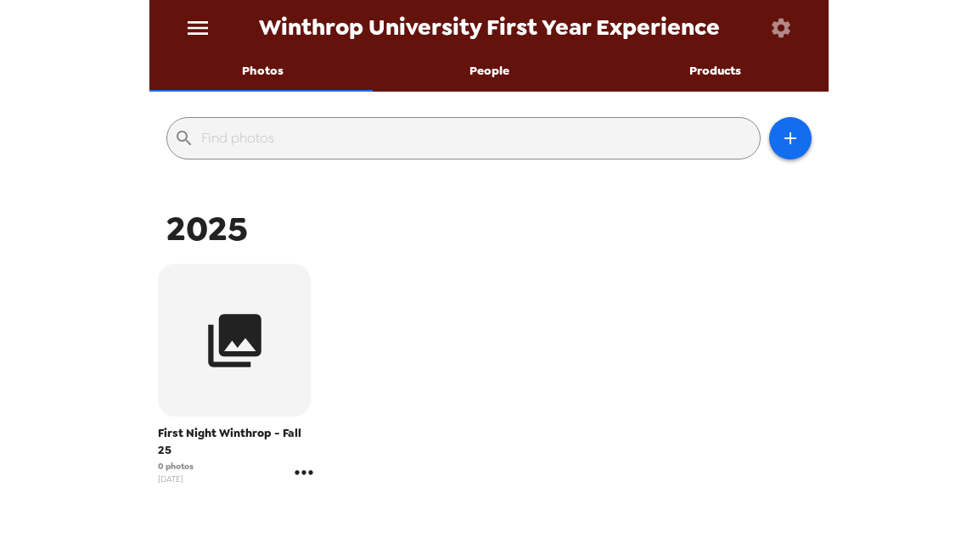
click at [302, 477] on icon "gallery menu" at bounding box center [303, 472] width 27 height 27
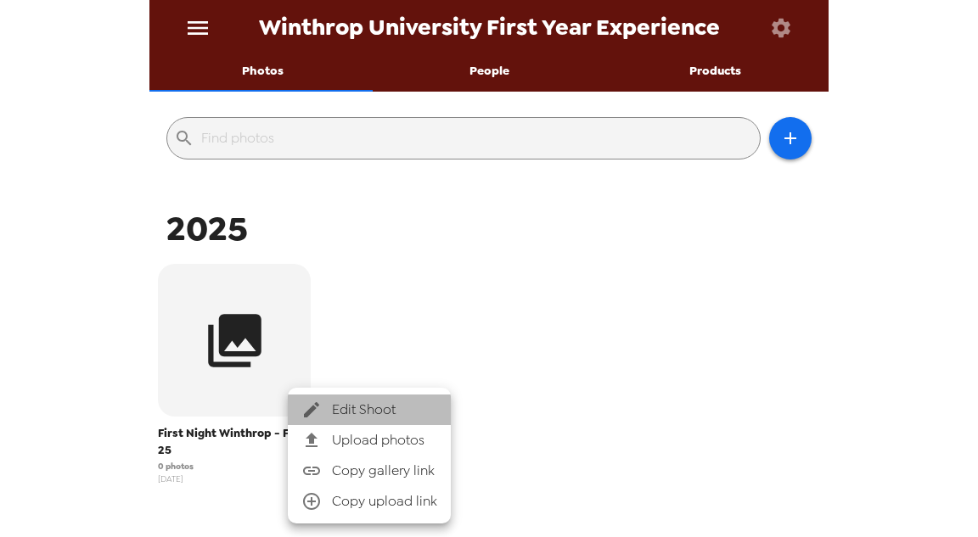
click at [375, 414] on span "Edit Shoot" at bounding box center [384, 410] width 105 height 20
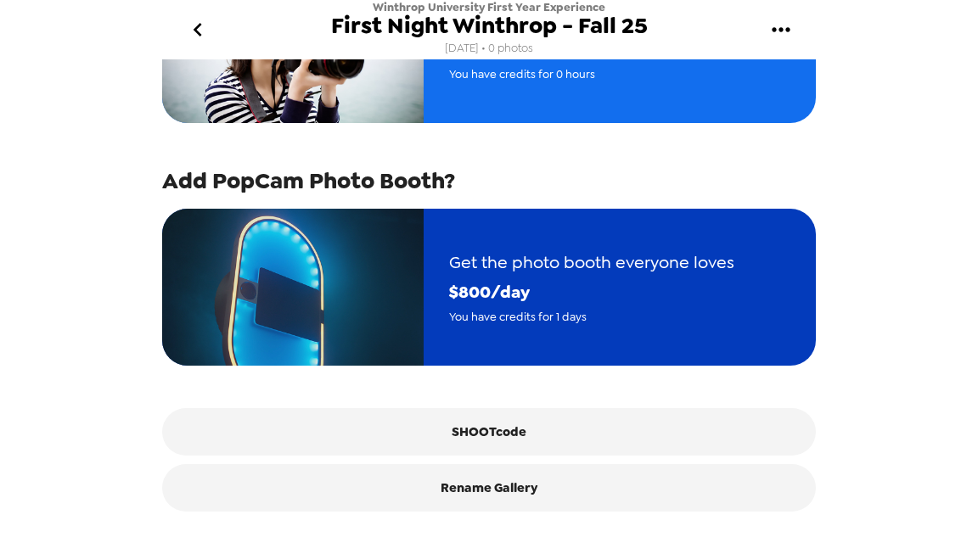
scroll to position [272, 0]
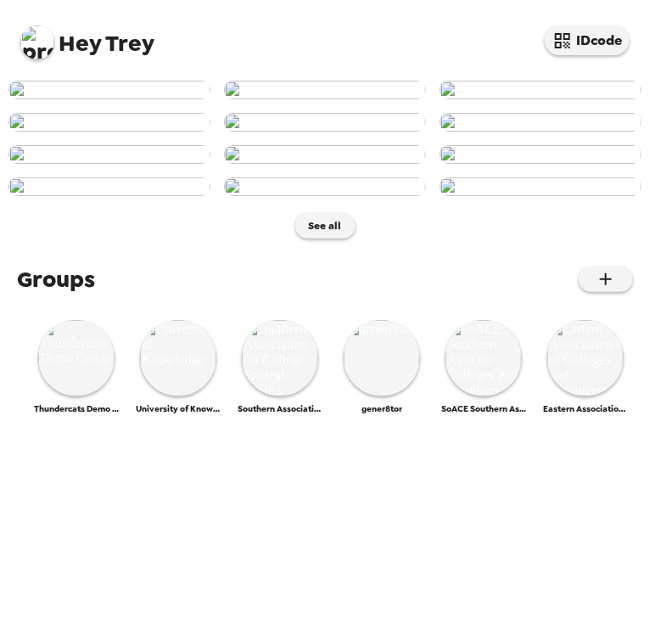
click at [42, 42] on img at bounding box center [37, 42] width 34 height 34
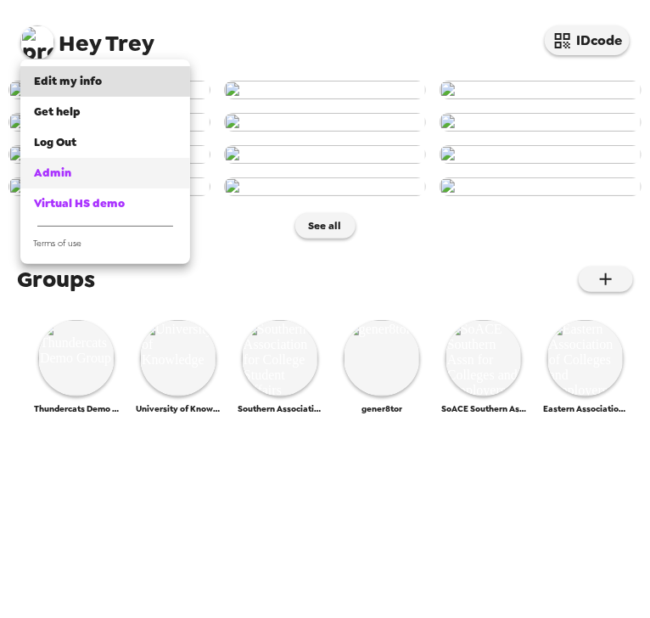
click at [85, 184] on link "Admin" at bounding box center [105, 173] width 170 height 31
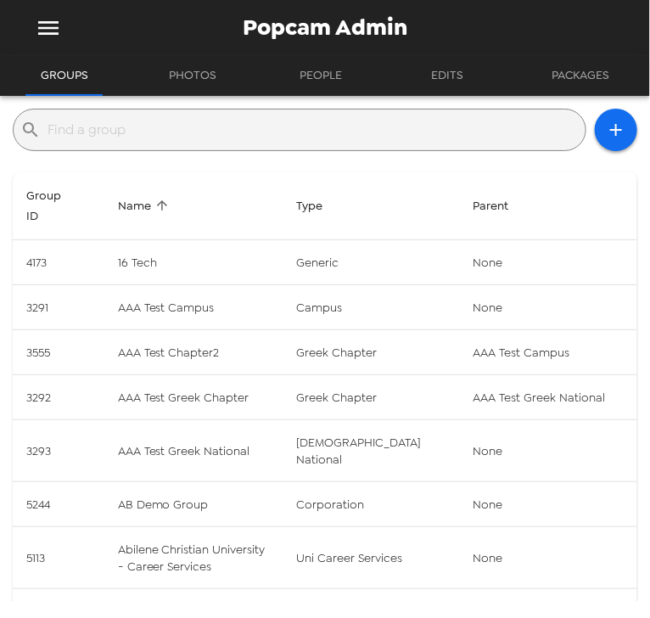
click at [173, 133] on input "text" at bounding box center [313, 129] width 531 height 27
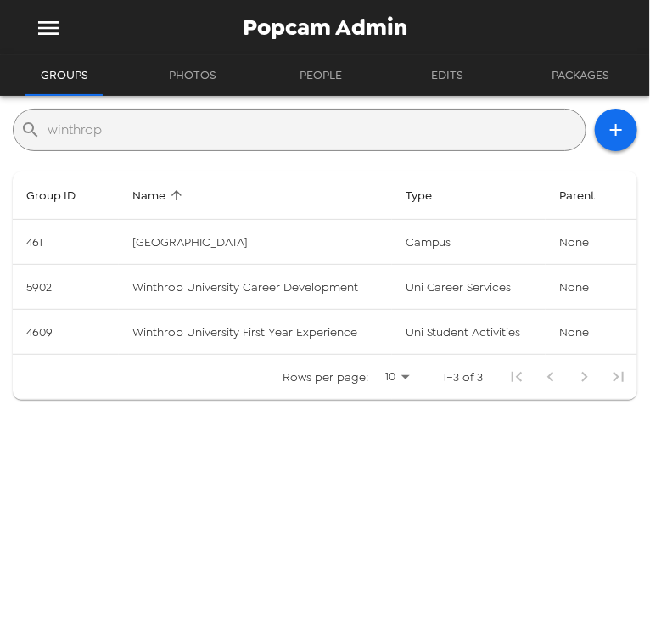
type input "winthrop"
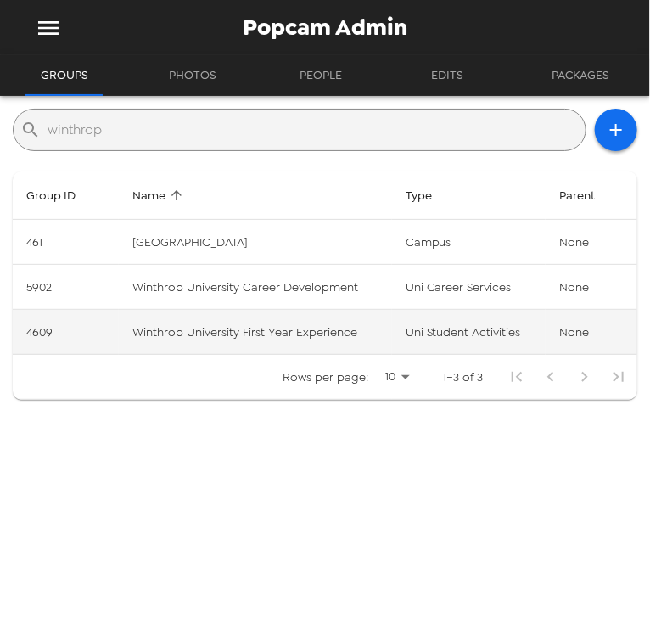
click at [317, 332] on td "Winthrop University First Year Experience" at bounding box center [255, 332] width 273 height 45
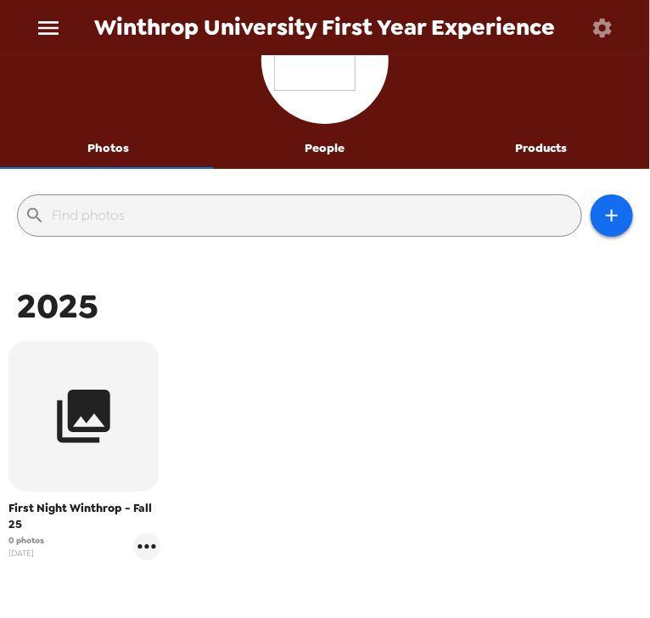
scroll to position [136, 0]
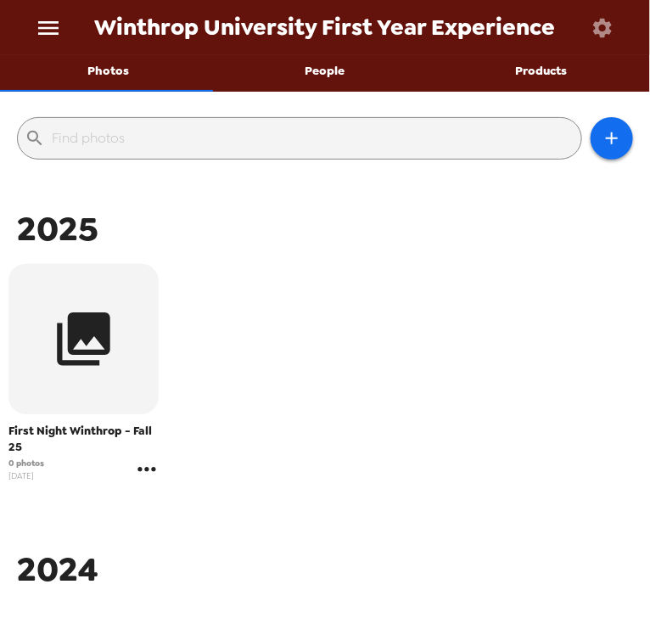
click at [149, 468] on icon "gallery menu" at bounding box center [146, 469] width 27 height 27
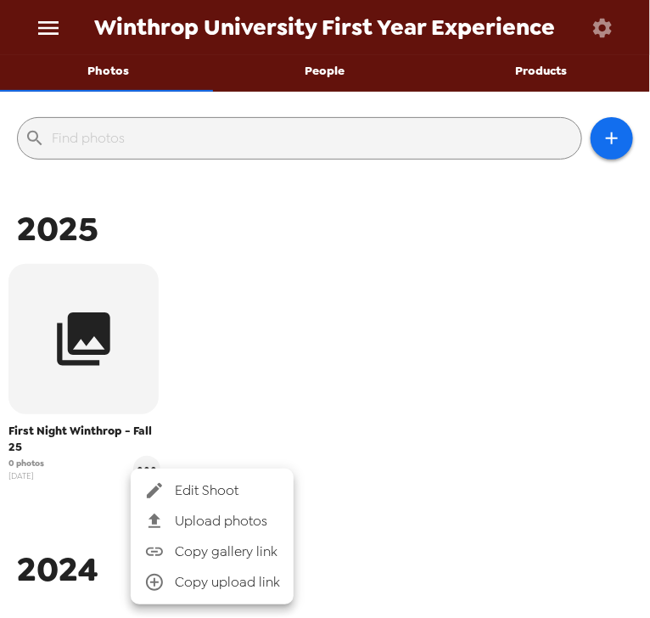
click at [218, 487] on span "Edit Shoot" at bounding box center [227, 490] width 105 height 20
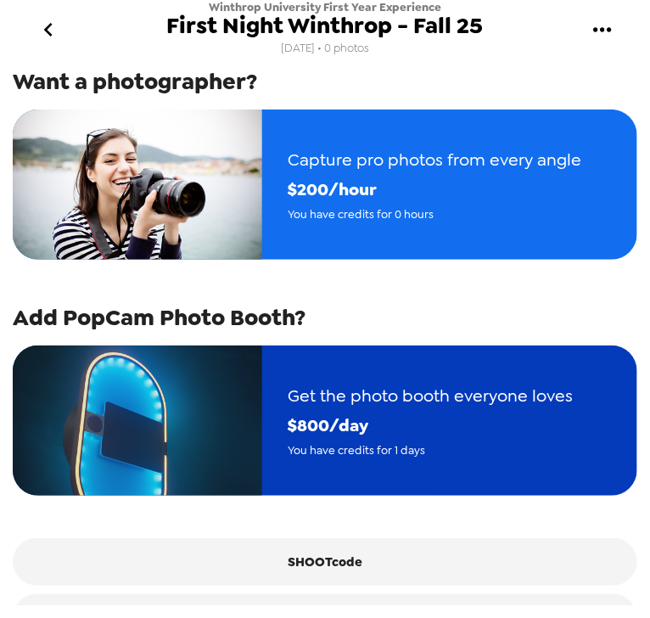
scroll to position [204, 0]
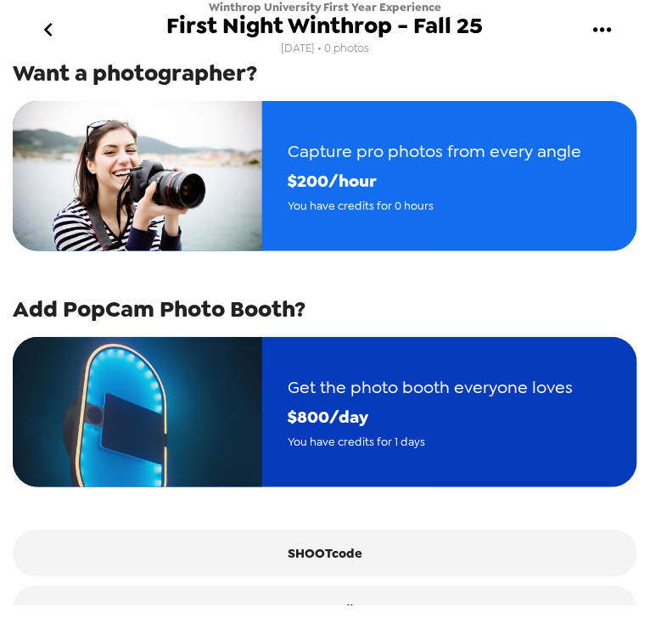
click at [303, 432] on span "$ 800 /day" at bounding box center [430, 417] width 285 height 30
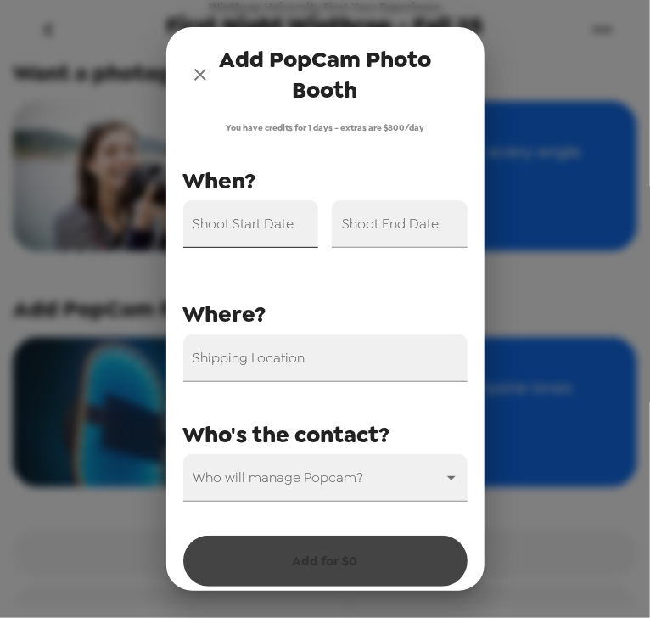
click at [285, 227] on input "Shoot Start Date" at bounding box center [251, 224] width 136 height 48
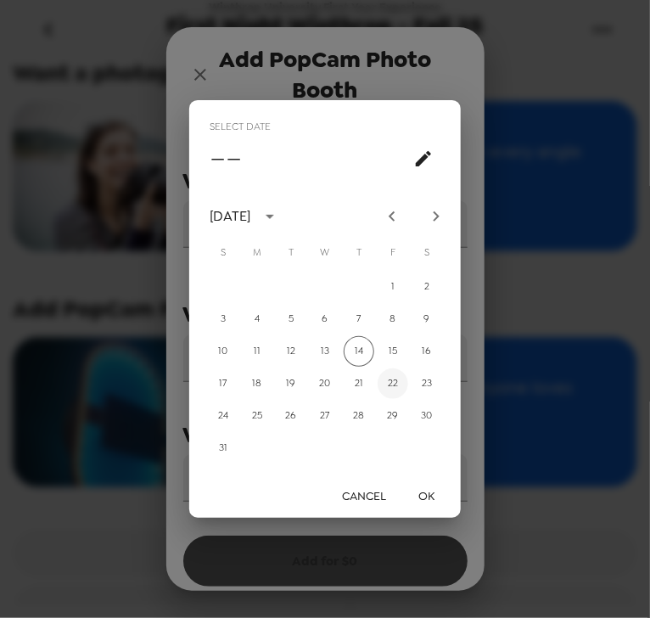
click at [394, 384] on button "22" at bounding box center [393, 383] width 31 height 31
type input "[DATE]"
click at [431, 498] on button "OK" at bounding box center [427, 495] width 54 height 31
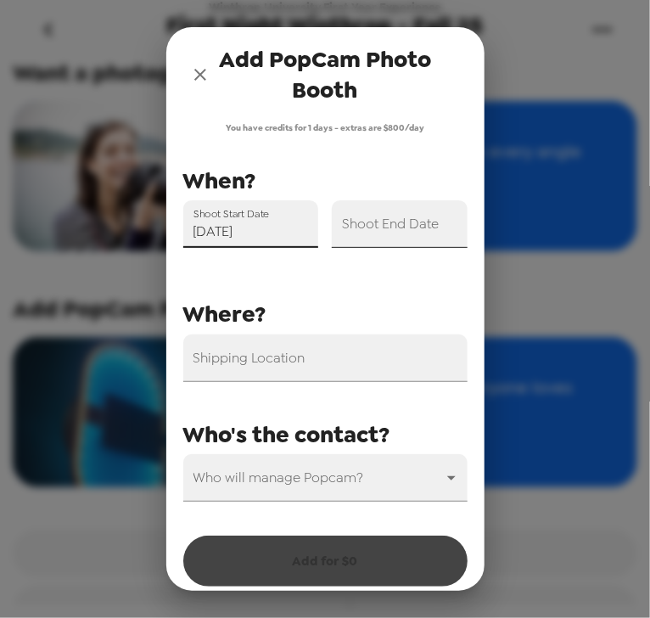
click at [399, 234] on input "Shoot End Date" at bounding box center [400, 224] width 136 height 48
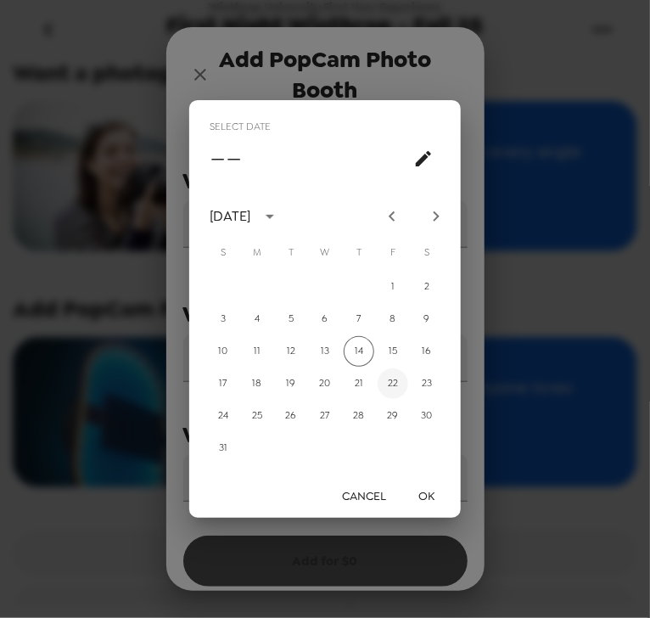
click at [395, 386] on button "22" at bounding box center [393, 383] width 31 height 31
type input "[DATE]"
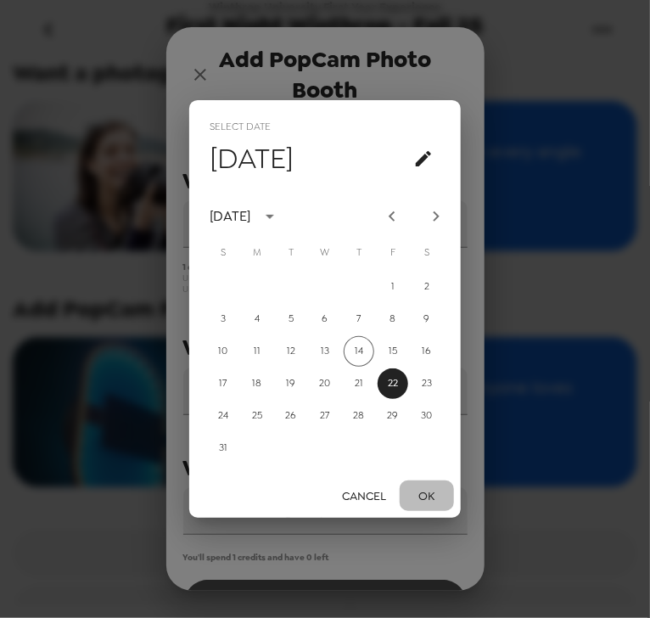
click at [428, 499] on button "OK" at bounding box center [427, 495] width 54 height 31
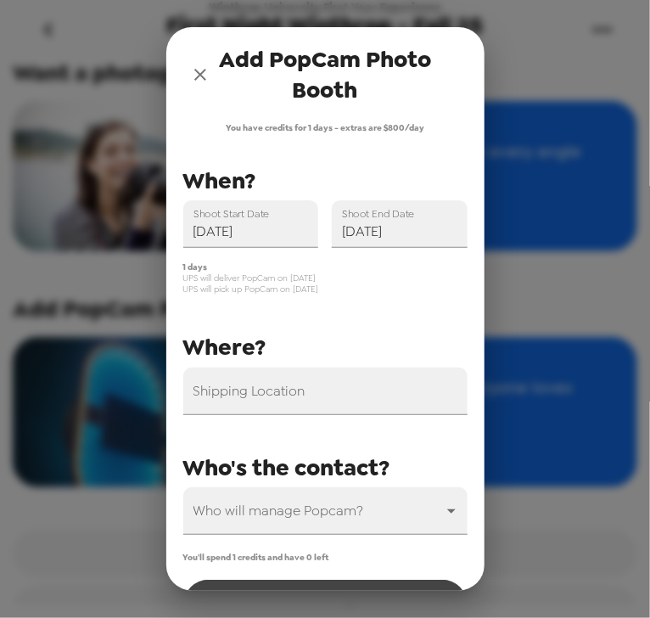
click at [255, 401] on input "Shipping Location" at bounding box center [325, 391] width 284 height 48
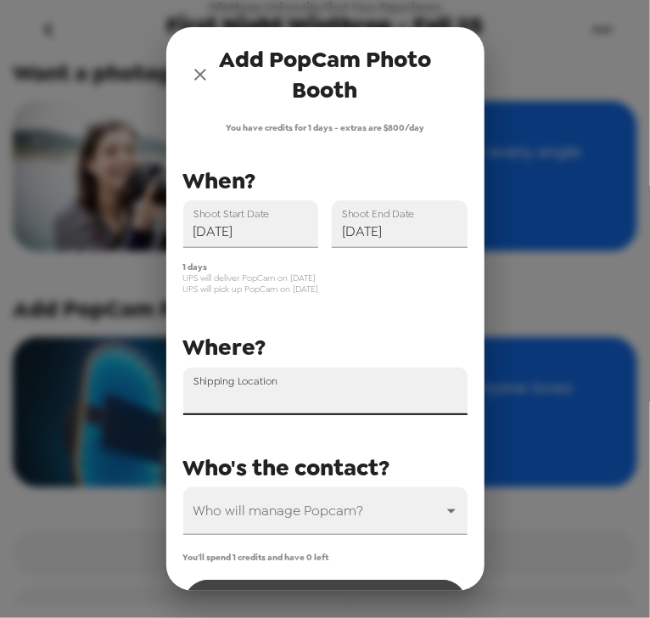
paste input "349 Columbia Avenue, Rock Hill, SC 29730"
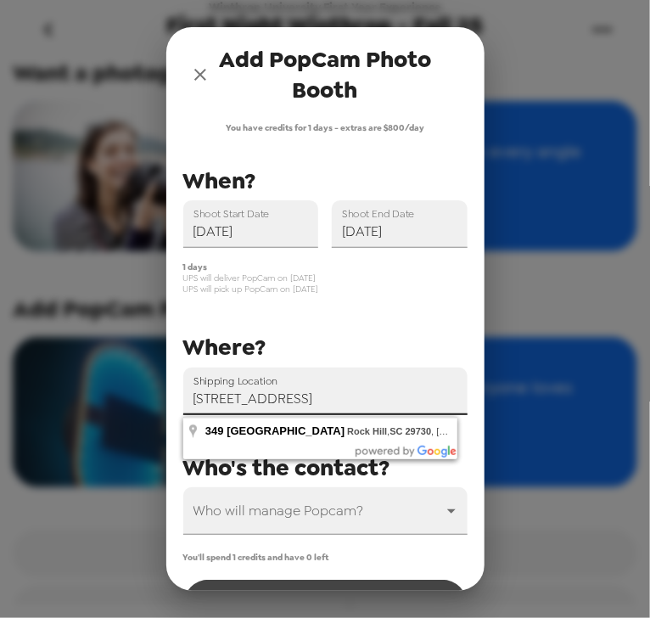
type input "349 Columbia Avenue, Rock Hill, SC 29730, USA"
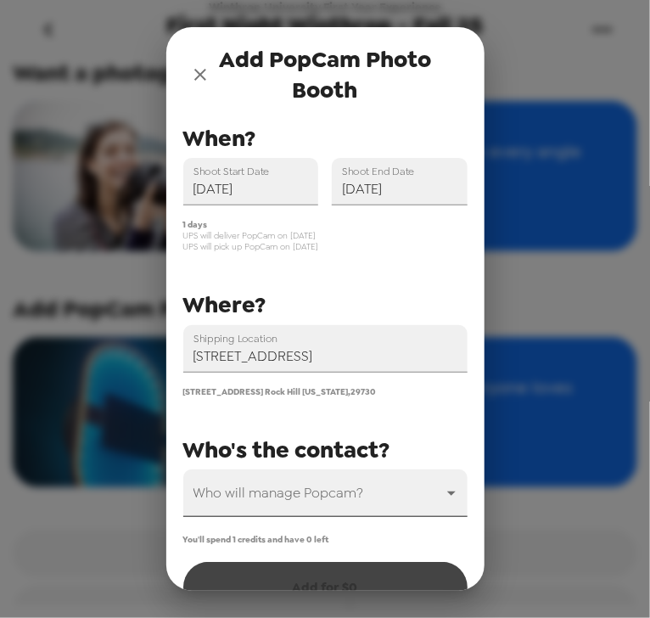
scroll to position [84, 0]
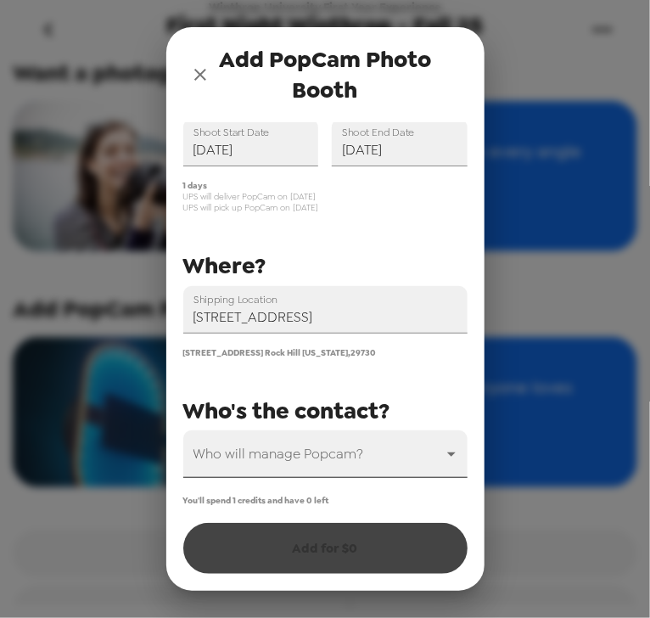
click at [276, 438] on body "Winthrop University First Year Experience First Night Winthrop - Fall 25 8/13/2…" at bounding box center [325, 309] width 650 height 618
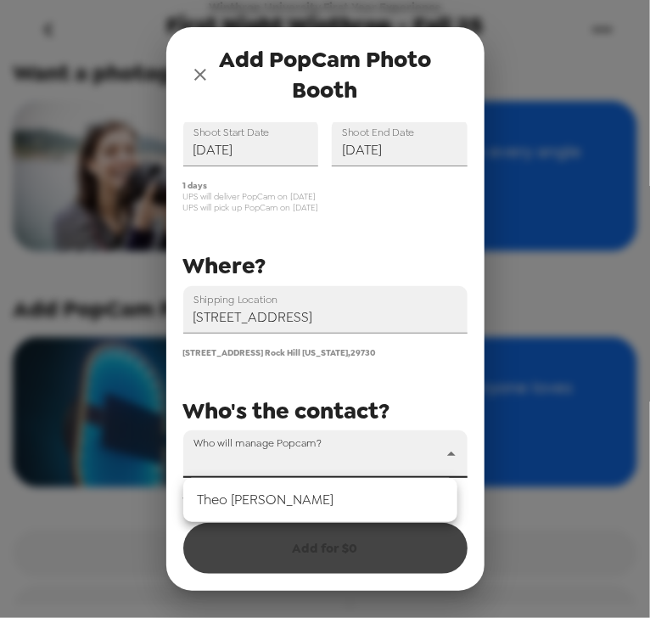
click at [271, 506] on li "[PERSON_NAME]" at bounding box center [320, 500] width 274 height 31
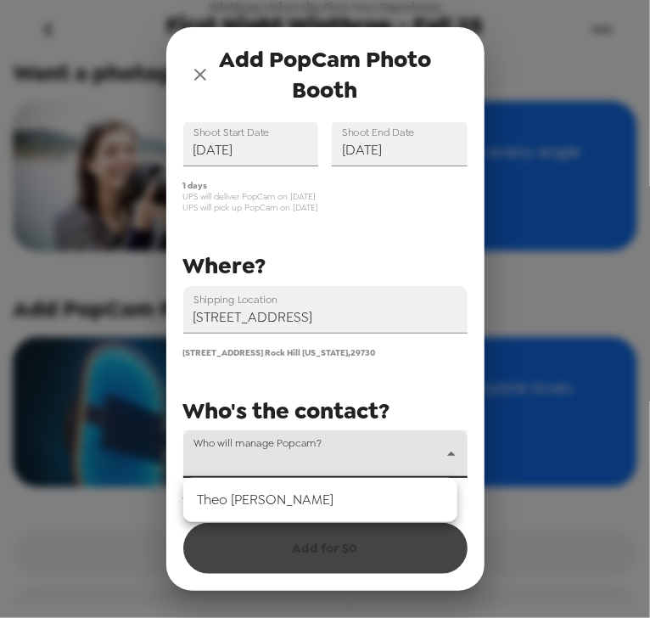
type input "32195"
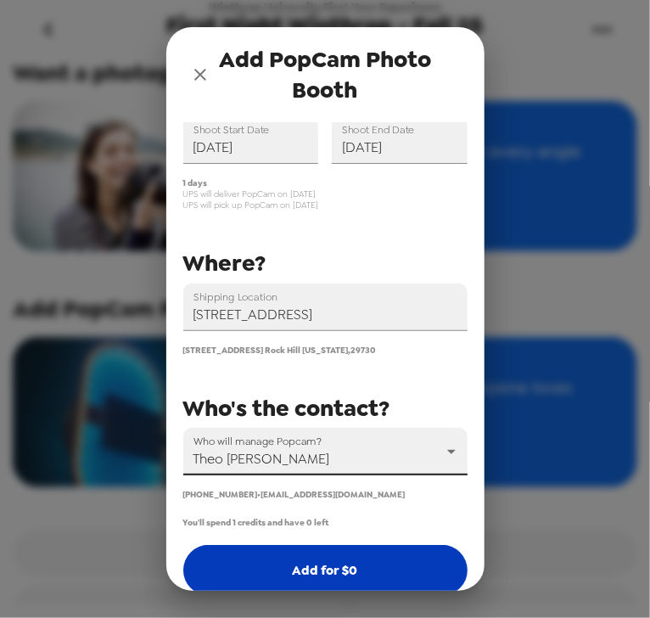
click at [287, 572] on button "Add for $ 0" at bounding box center [325, 570] width 284 height 51
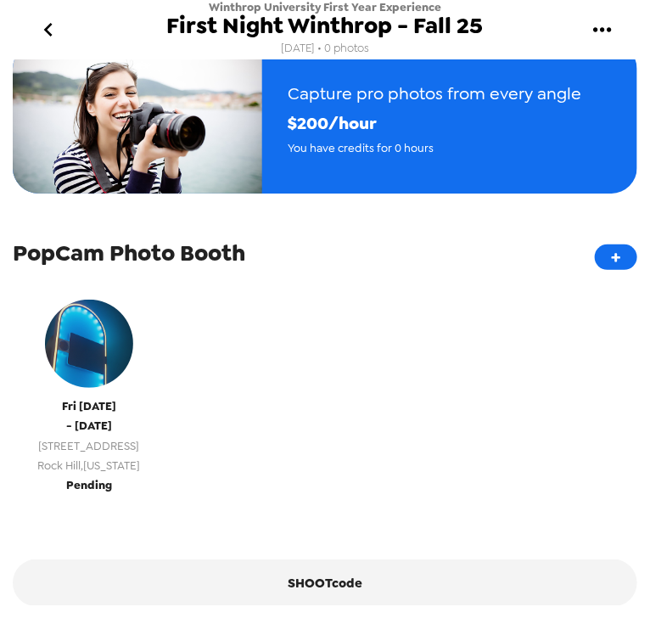
scroll to position [272, 0]
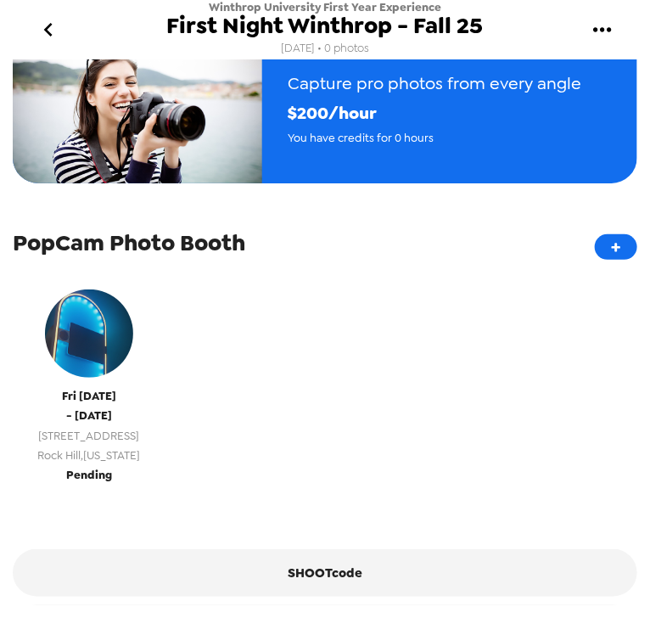
click at [141, 463] on span "[GEOGRAPHIC_DATA] , [US_STATE]" at bounding box center [89, 456] width 103 height 20
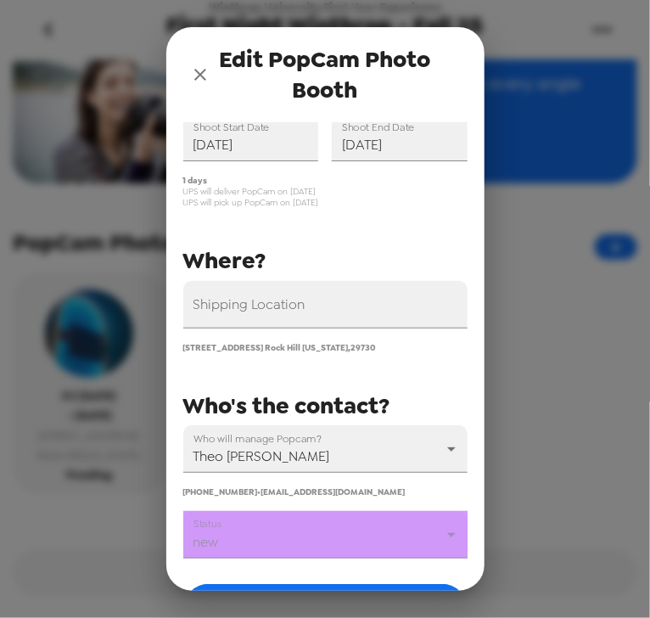
scroll to position [136, 0]
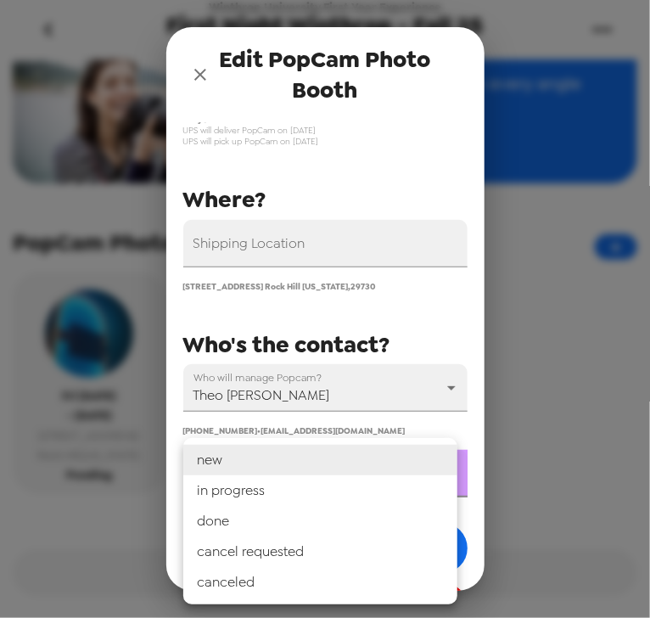
click at [301, 492] on body "Winthrop University First Year Experience First Night Winthrop - Fall 25 8/13/2…" at bounding box center [325, 309] width 650 height 618
click at [302, 502] on li "in progress" at bounding box center [320, 490] width 274 height 31
type input "in progress"
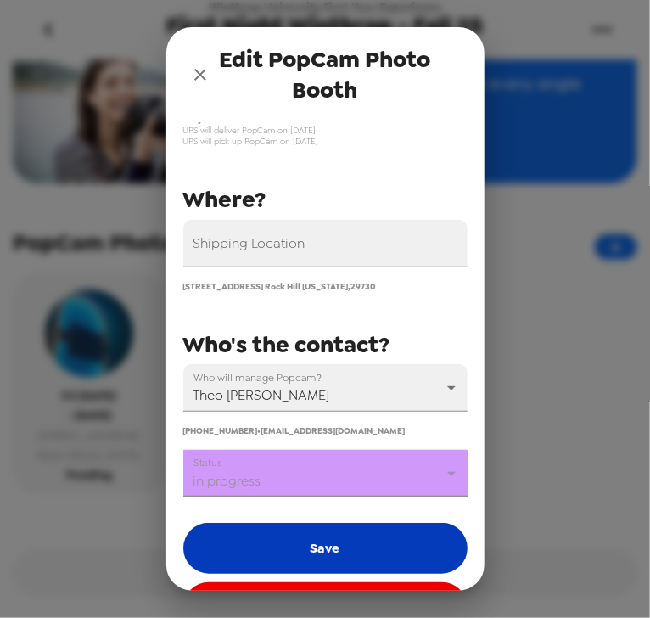
click at [310, 544] on button "Save" at bounding box center [325, 548] width 284 height 51
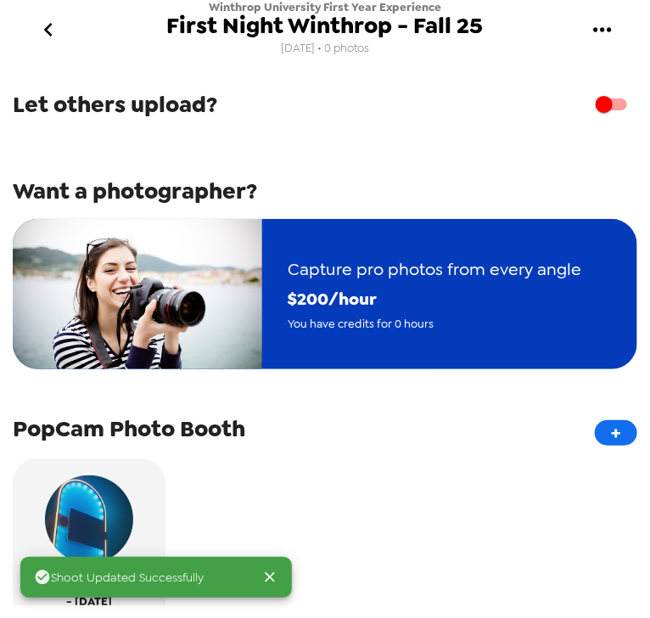
scroll to position [0, 0]
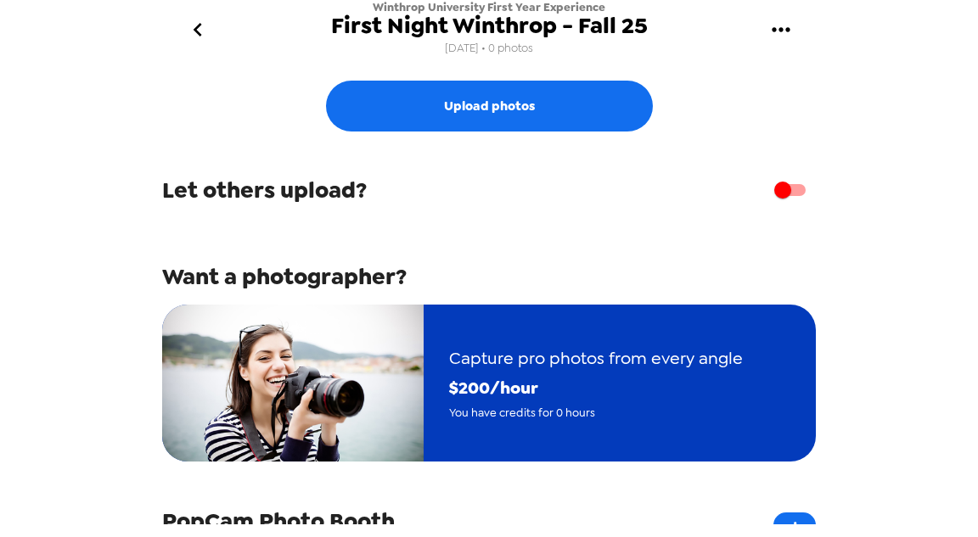
scroll to position [272, 0]
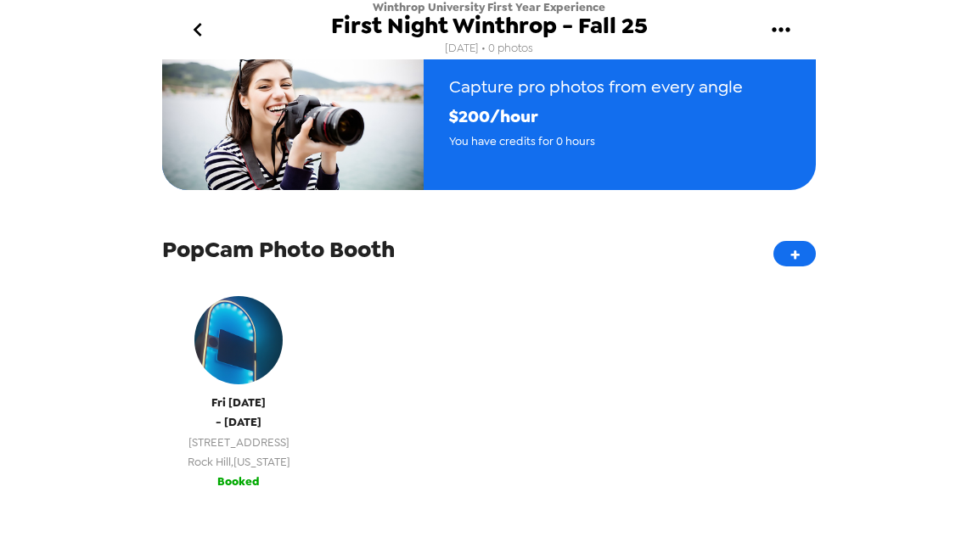
click at [278, 469] on span "[GEOGRAPHIC_DATA] , [US_STATE]" at bounding box center [239, 462] width 103 height 20
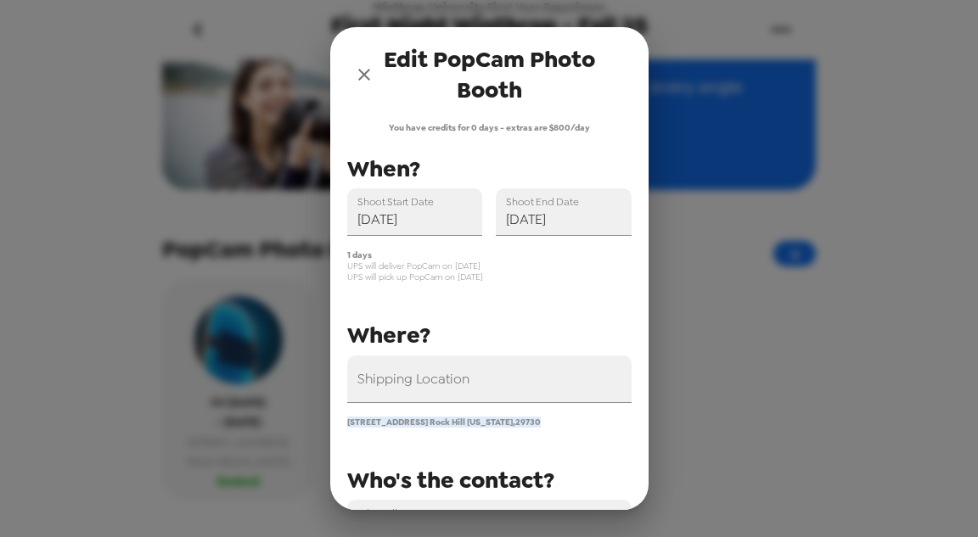
drag, startPoint x: 572, startPoint y: 419, endPoint x: 327, endPoint y: 424, distance: 245.3
click at [327, 424] on div "Edit PopCam Photo Booth You have credits for 0 days - extras are $800/day Shipp…" at bounding box center [489, 268] width 978 height 537
copy span "[STREET_ADDRESS][US_STATE]"
click at [362, 76] on icon "close" at bounding box center [364, 74] width 20 height 20
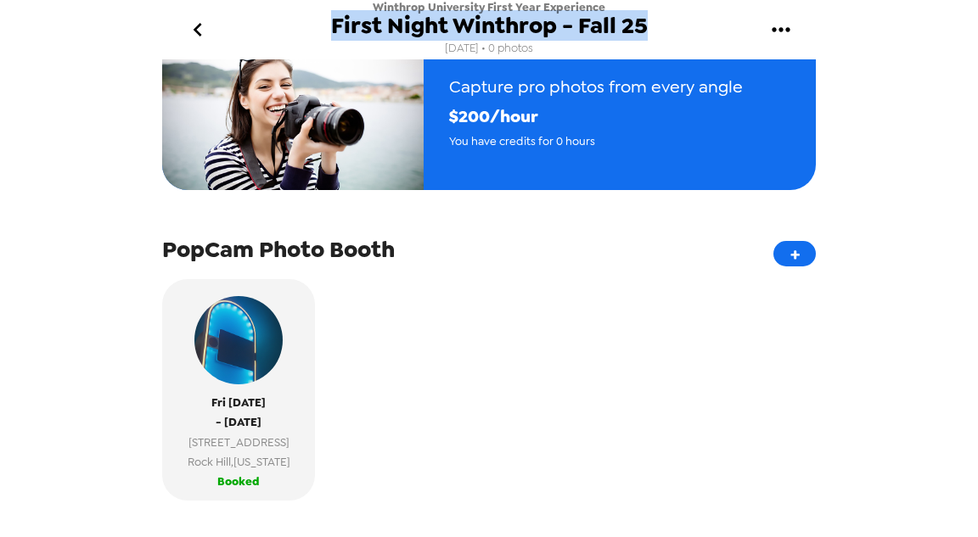
drag, startPoint x: 664, startPoint y: 24, endPoint x: 336, endPoint y: 30, distance: 327.6
click at [336, 30] on div "Winthrop University First Year Experience First Night Winthrop - Fall 25 [DATE]…" at bounding box center [488, 29] width 679 height 59
copy span "First Night Winthrop - Fall 25"
click at [198, 27] on icon "go back" at bounding box center [197, 29] width 27 height 27
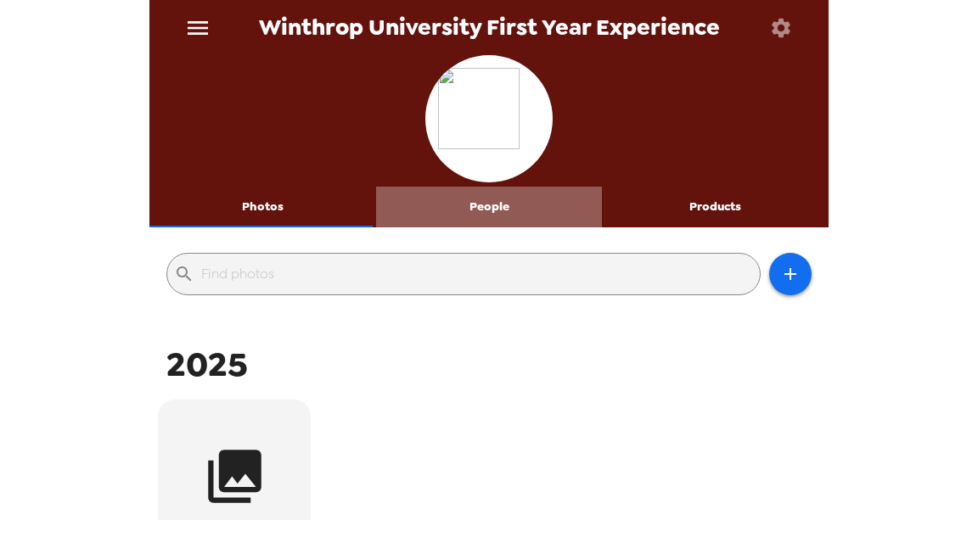
click at [507, 207] on button "People" at bounding box center [489, 207] width 227 height 41
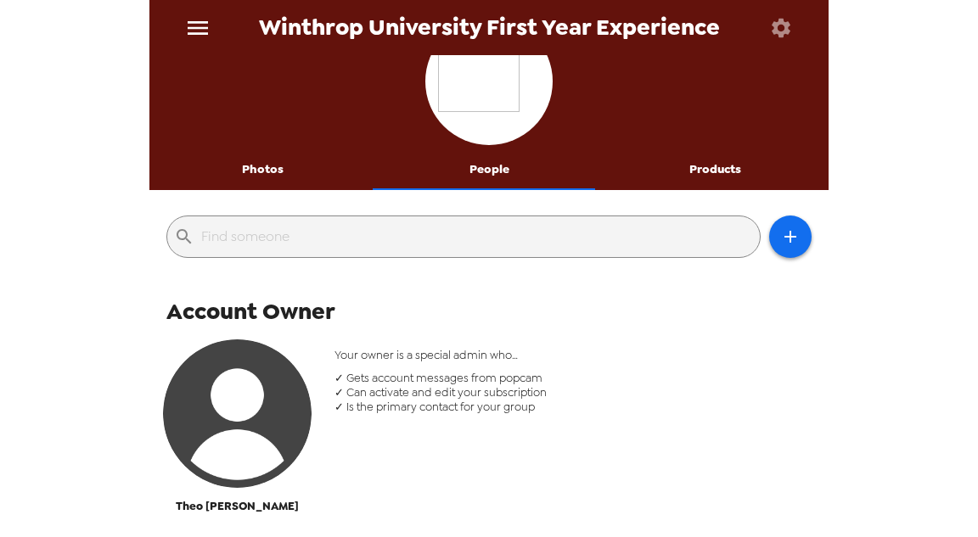
scroll to position [272, 0]
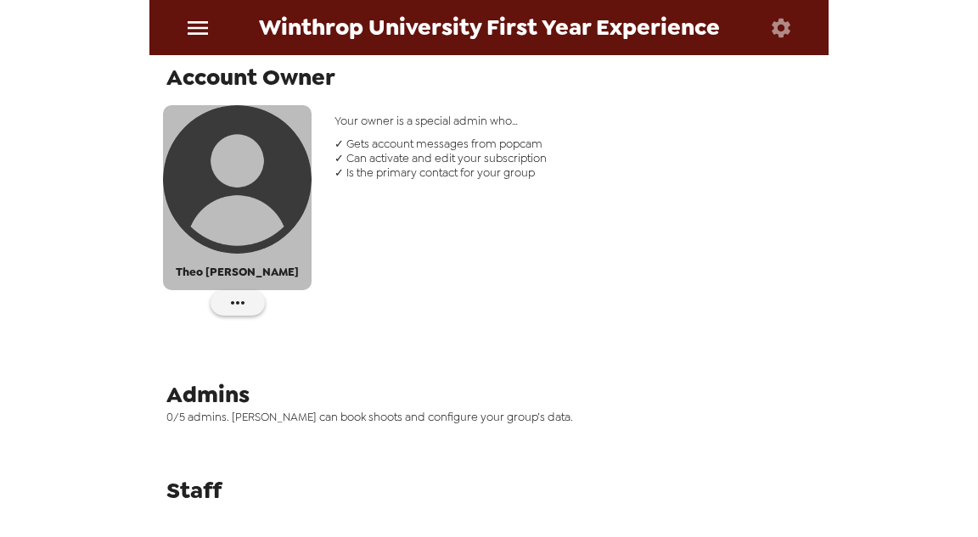
click at [279, 212] on img "button" at bounding box center [237, 179] width 149 height 149
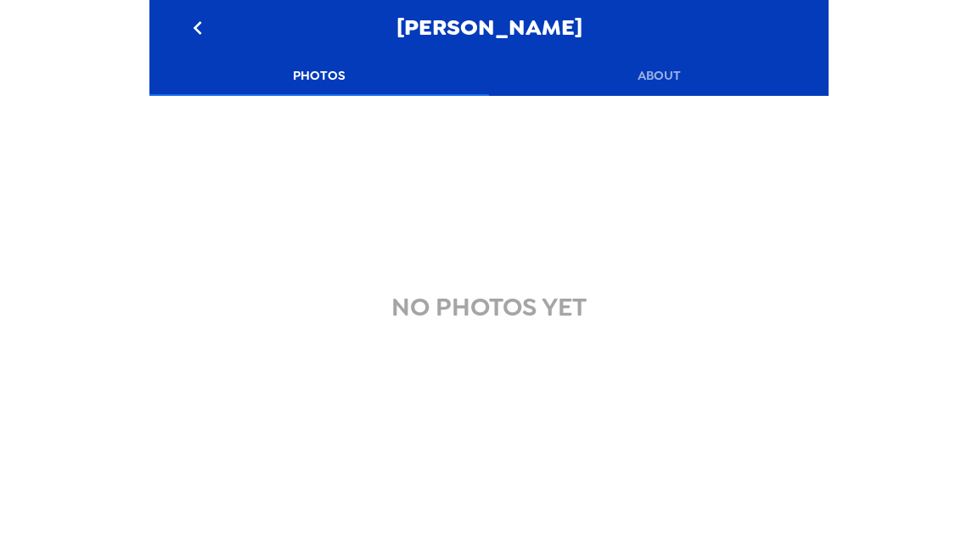
click at [656, 70] on button "About" at bounding box center [658, 75] width 339 height 41
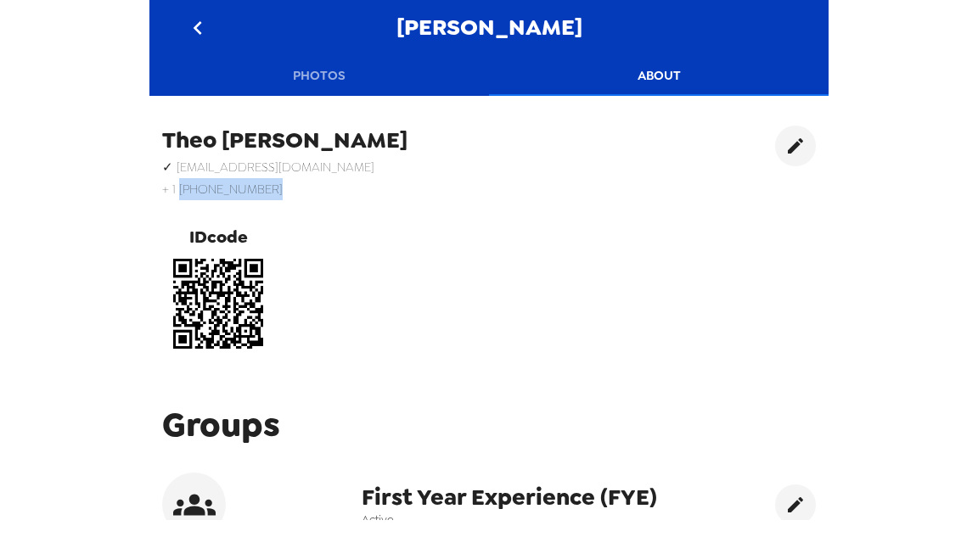
drag, startPoint x: 256, startPoint y: 185, endPoint x: 178, endPoint y: 188, distance: 78.1
click at [178, 188] on h6 "+ [PHONE_NUMBER]" at bounding box center [284, 189] width 245 height 22
copy h6 "[PHONE_NUMBER]"
